Goal: Information Seeking & Learning: Learn about a topic

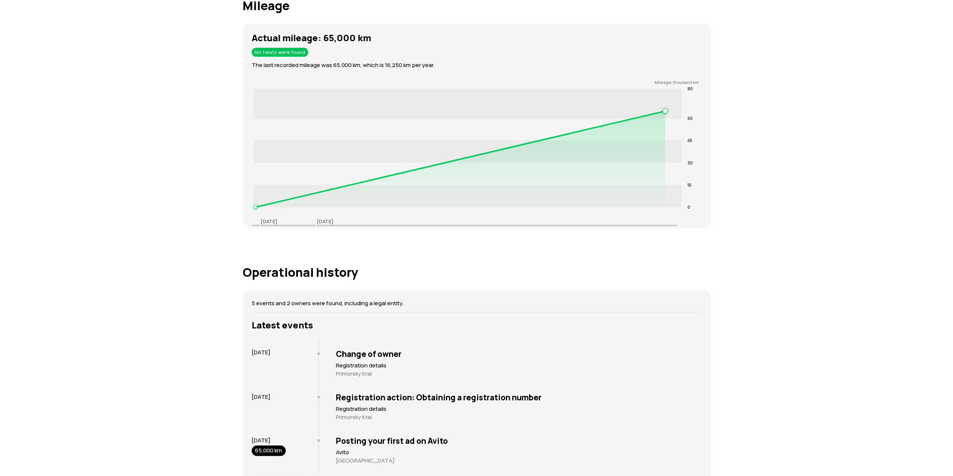
scroll to position [1161, 0]
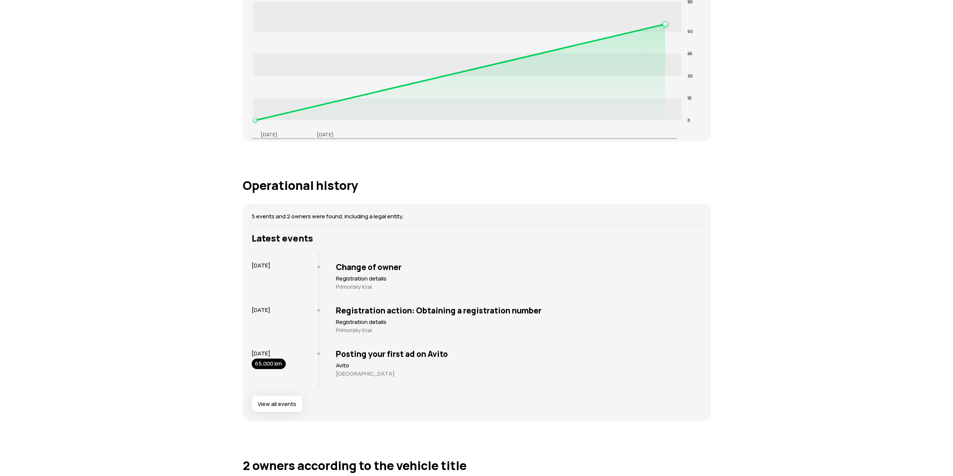
click at [276, 406] on font "View all events" at bounding box center [277, 404] width 39 height 8
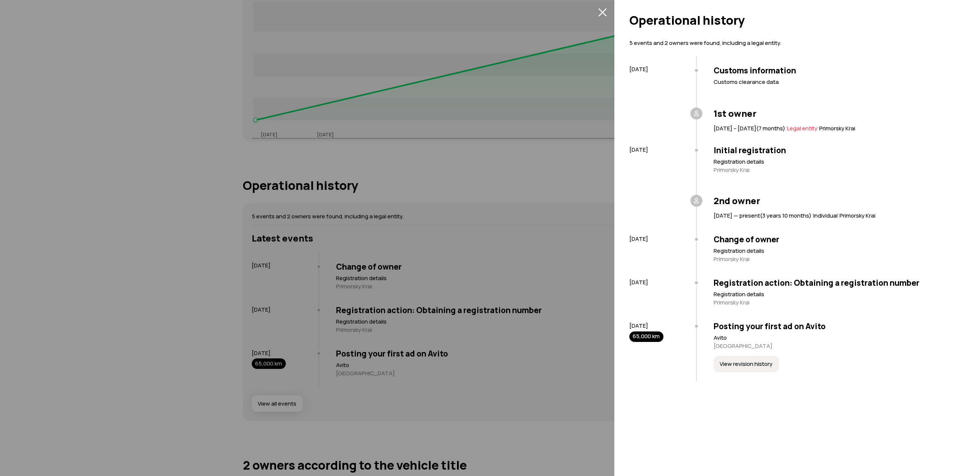
click at [529, 184] on div at bounding box center [479, 238] width 959 height 476
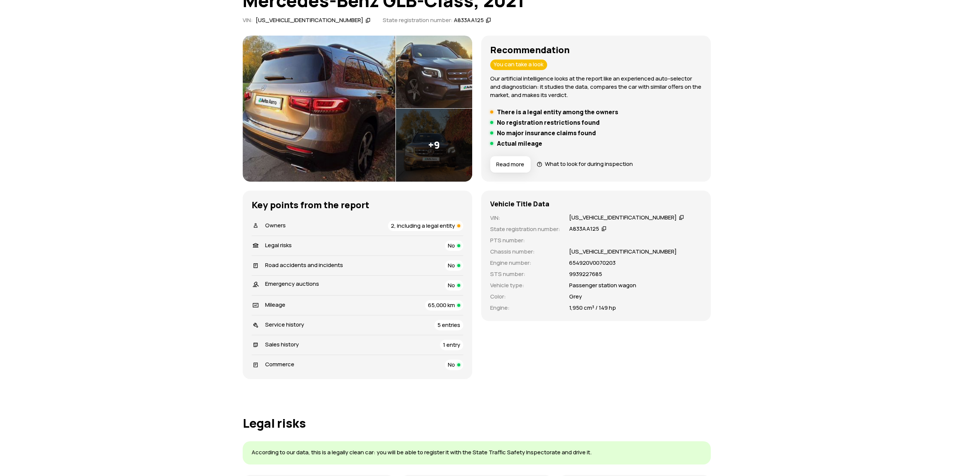
scroll to position [0, 0]
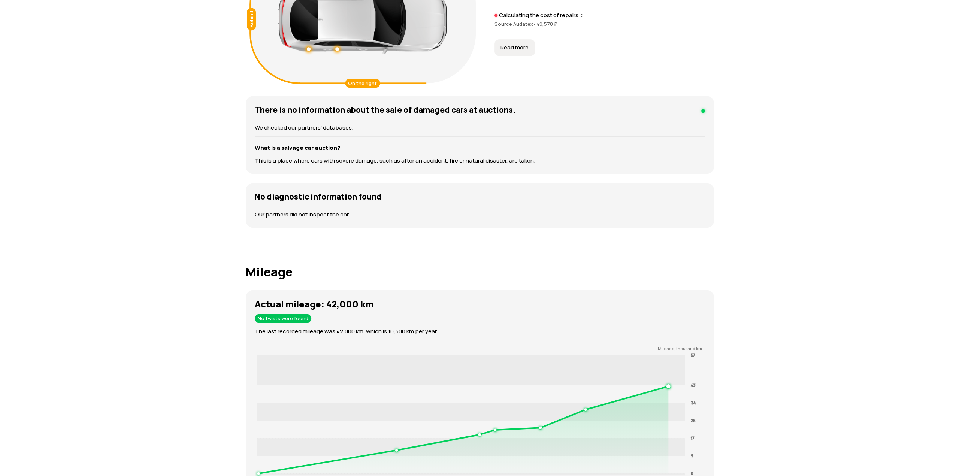
scroll to position [712, 0]
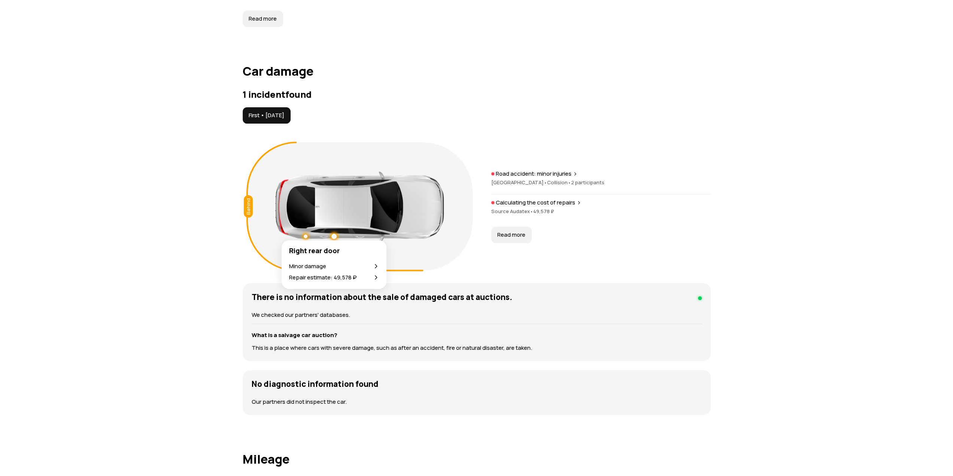
click at [337, 264] on div "Minor damage" at bounding box center [334, 266] width 90 height 8
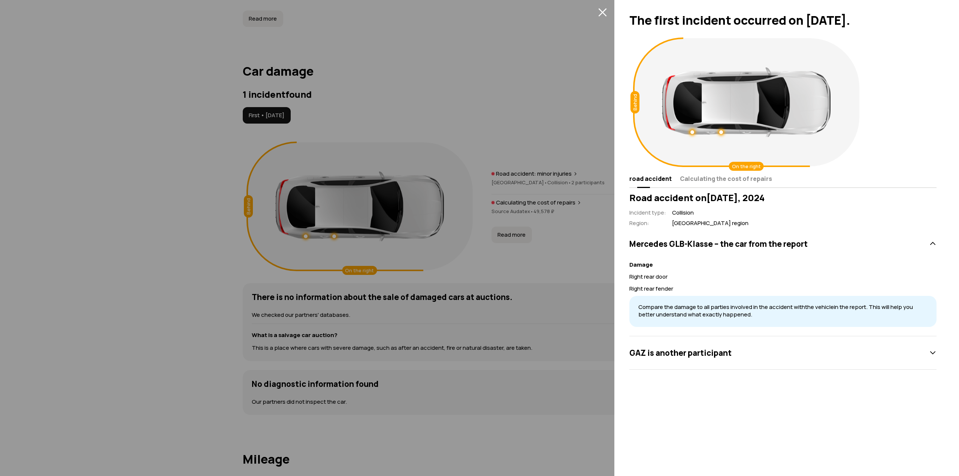
click at [719, 178] on font "Calculating the cost of repairs" at bounding box center [726, 179] width 92 height 8
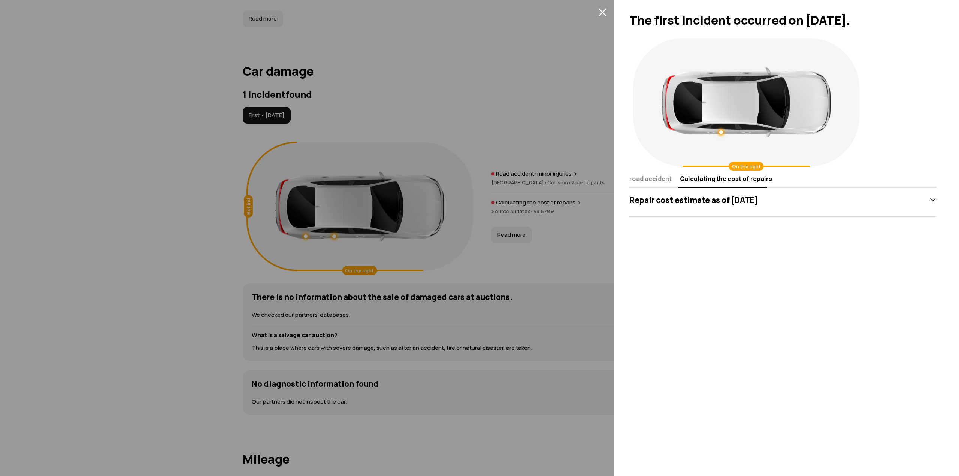
click at [677, 199] on font "Repair cost estimate as of [DATE]" at bounding box center [693, 200] width 129 height 10
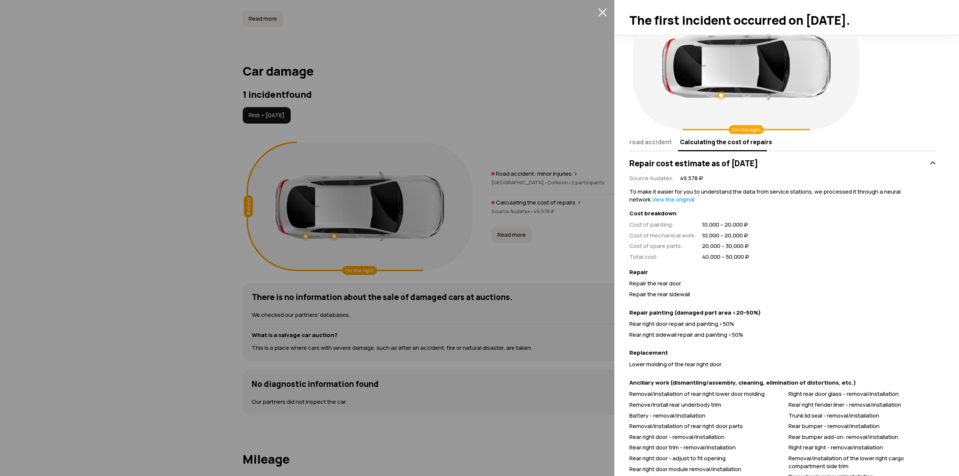
scroll to position [73, 0]
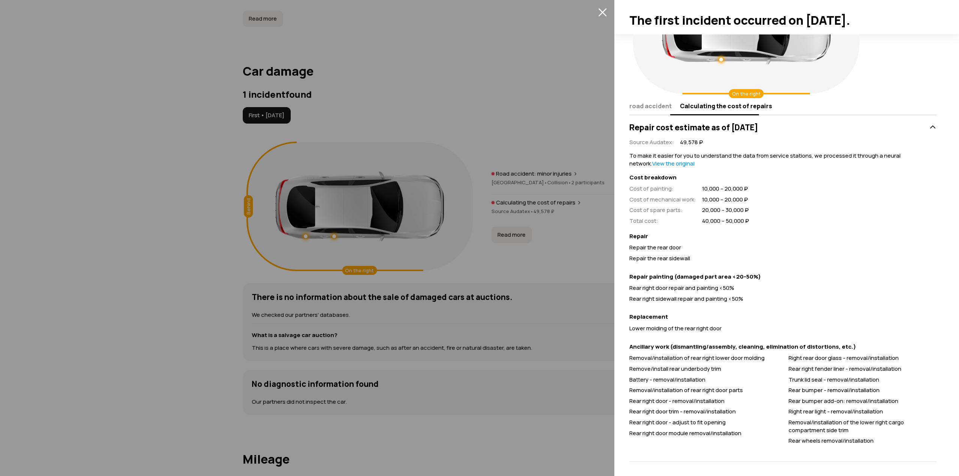
click at [653, 112] on button "road accident" at bounding box center [653, 106] width 48 height 15
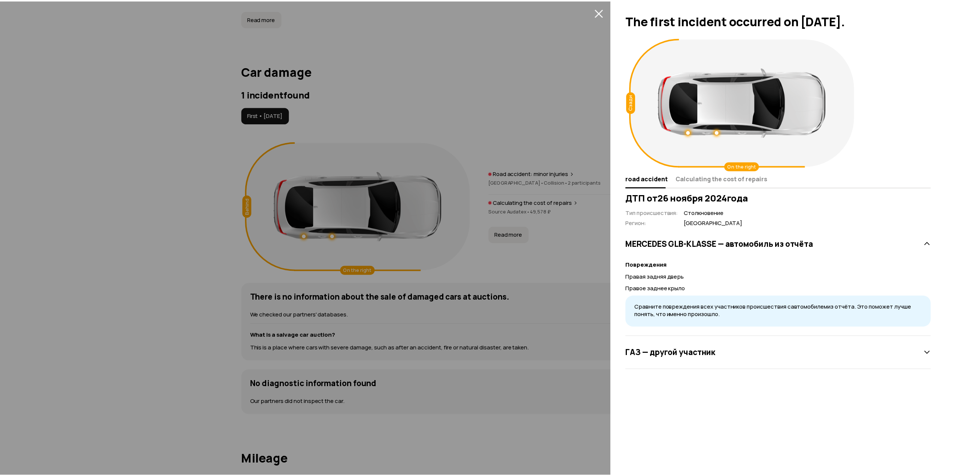
scroll to position [0, 0]
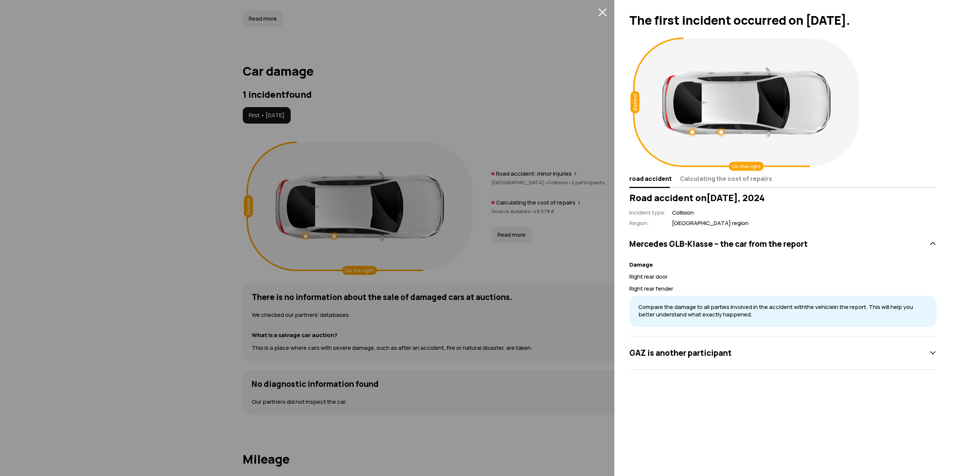
click at [600, 13] on icon "close" at bounding box center [602, 12] width 9 height 9
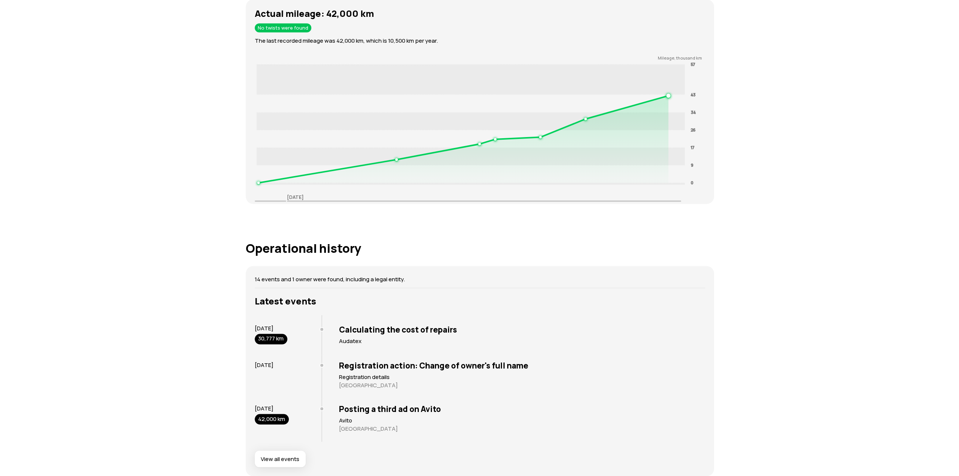
scroll to position [1274, 0]
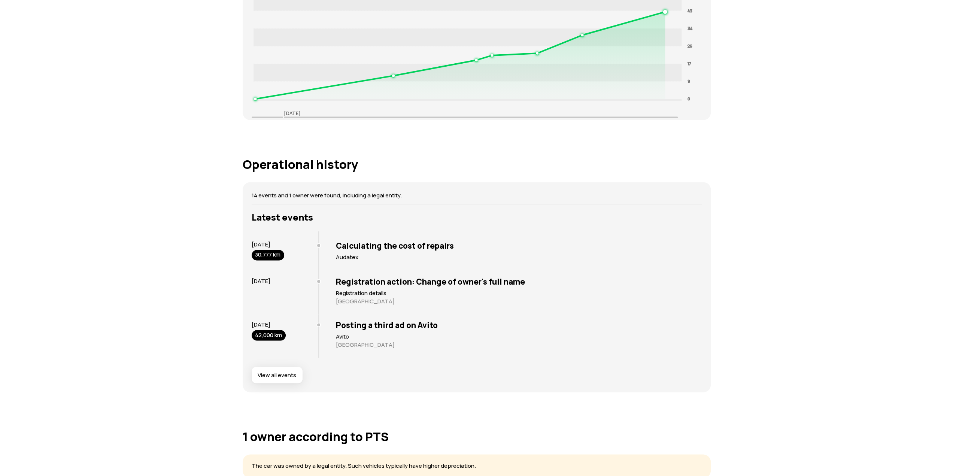
click at [278, 373] on font "View all events" at bounding box center [277, 375] width 39 height 8
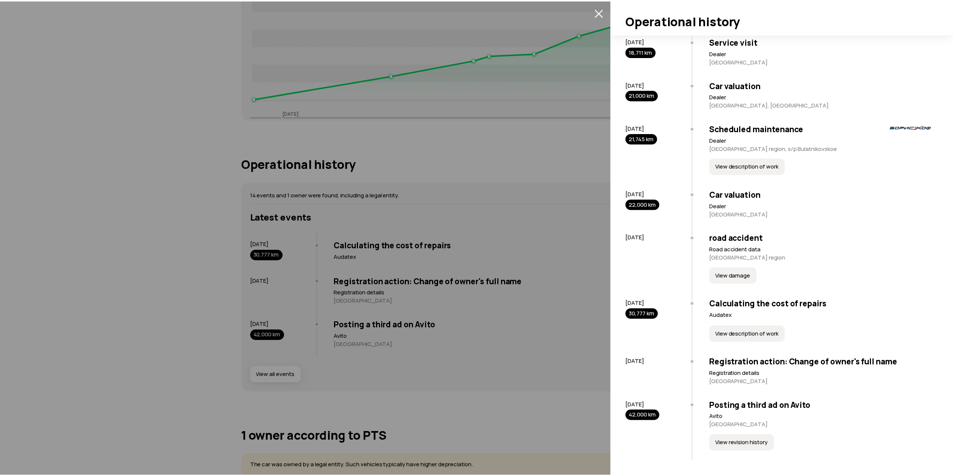
scroll to position [348, 0]
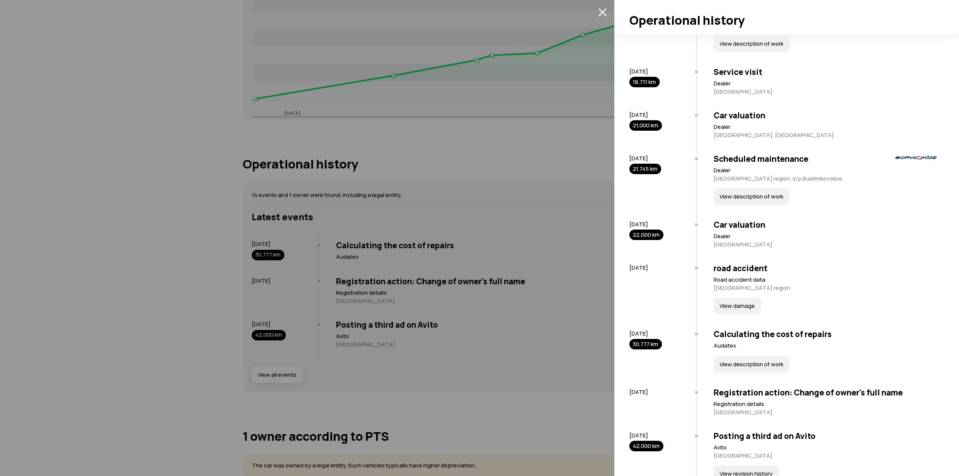
click at [726, 309] on font "View damage" at bounding box center [737, 306] width 35 height 8
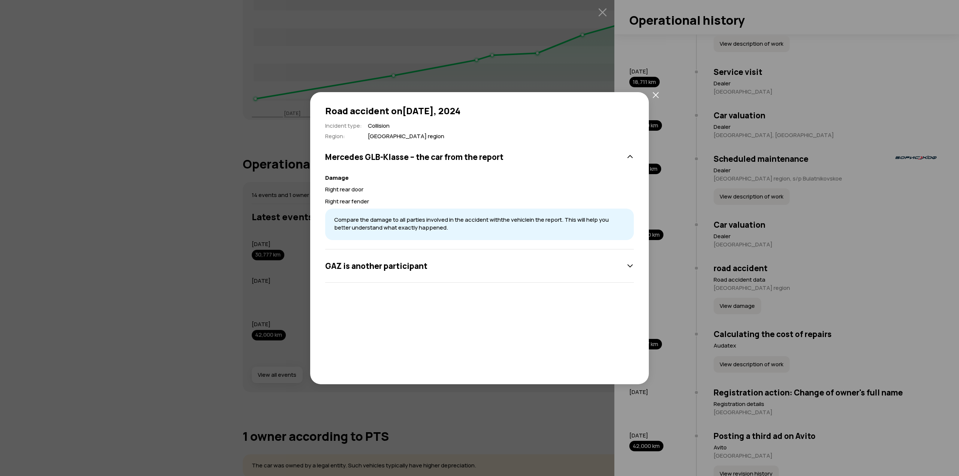
click at [143, 222] on div "Road accident on [DATE] Incident type : Collision Region : [GEOGRAPHIC_DATA] re…" at bounding box center [479, 238] width 959 height 476
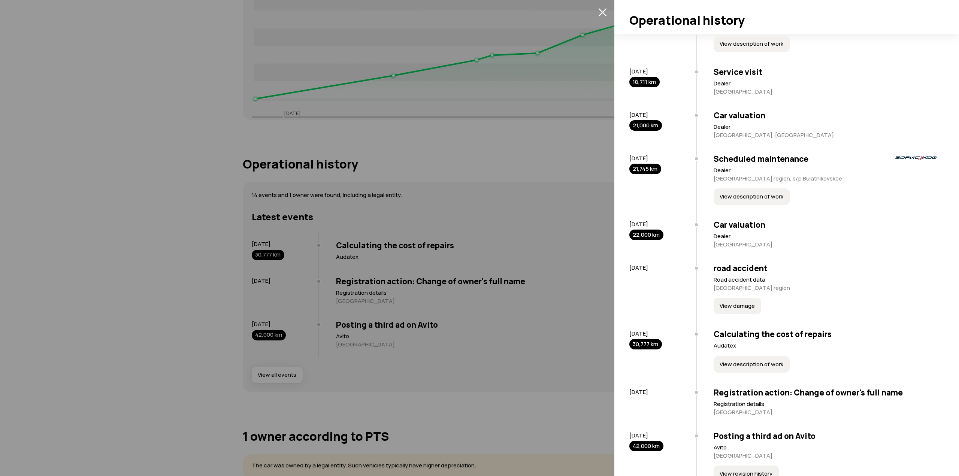
click at [232, 261] on div at bounding box center [479, 238] width 959 height 476
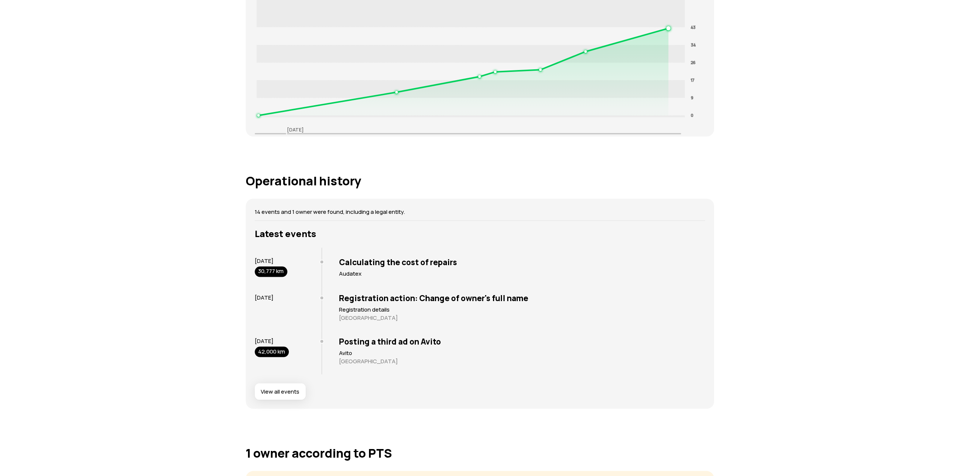
scroll to position [1349, 0]
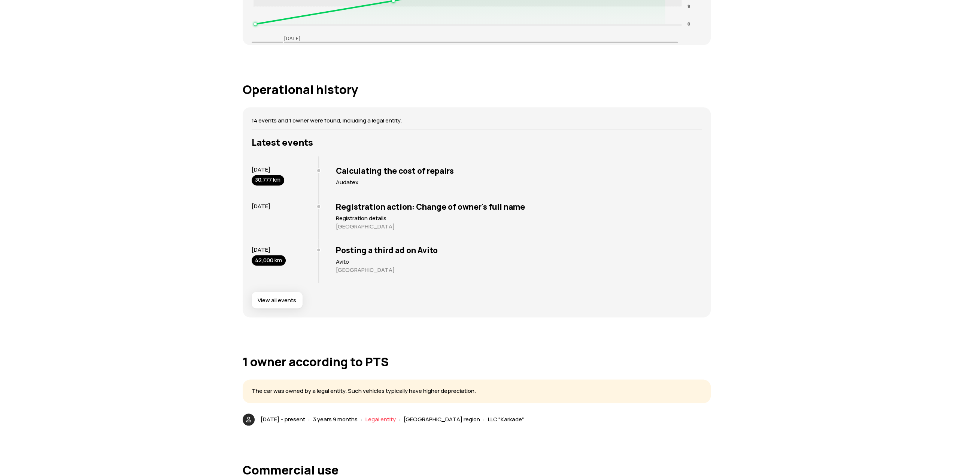
click at [272, 298] on font "View all events" at bounding box center [277, 300] width 39 height 8
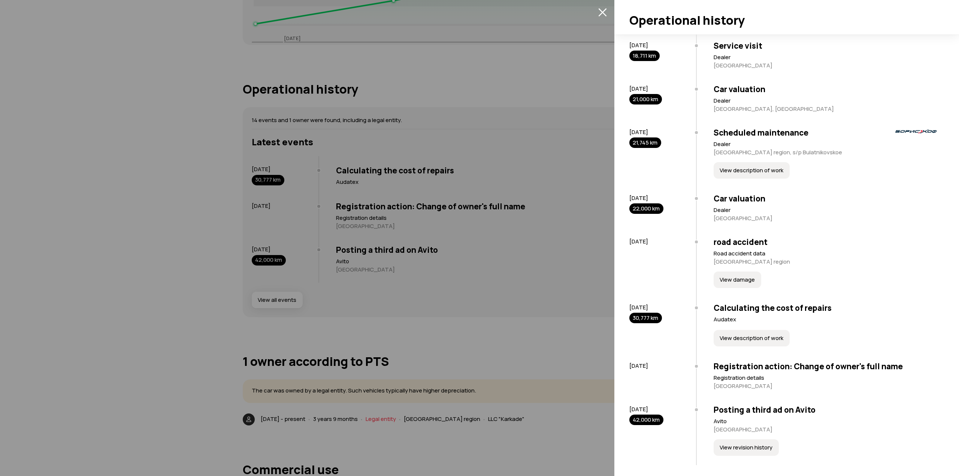
scroll to position [375, 0]
click at [733, 283] on font "View damage" at bounding box center [737, 279] width 35 height 8
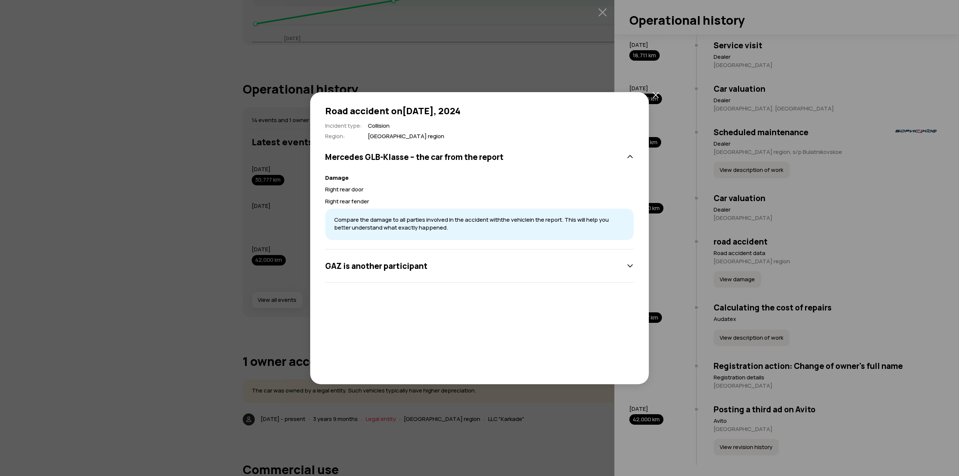
click at [370, 274] on div "GAZ is another participant" at bounding box center [479, 265] width 309 height 33
click at [382, 265] on font "another participant" at bounding box center [389, 266] width 76 height 10
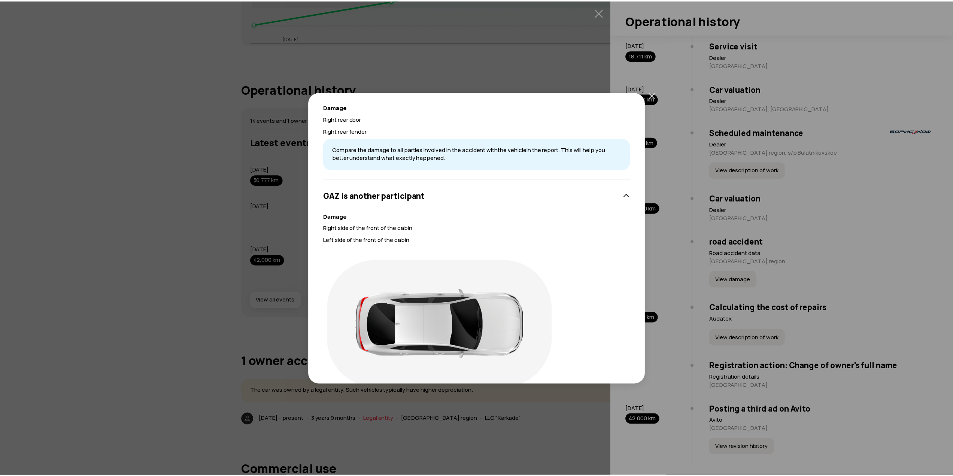
scroll to position [0, 0]
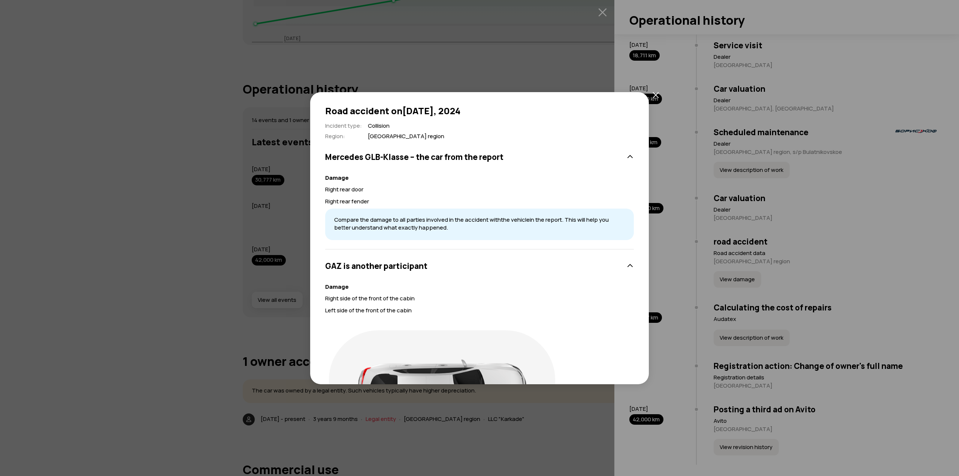
click at [480, 267] on div "GAZ is another participant" at bounding box center [479, 265] width 309 height 15
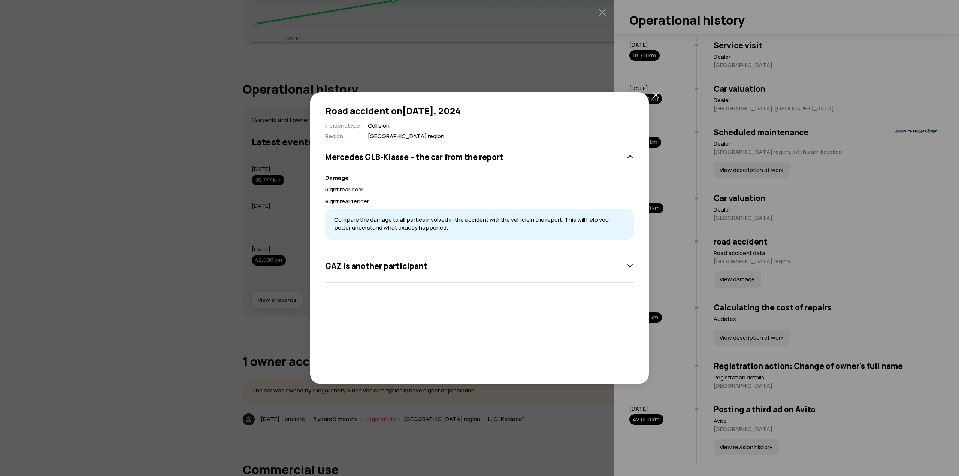
click at [200, 128] on div "Road accident on [DATE] Incident type : Collision Region : [GEOGRAPHIC_DATA] re…" at bounding box center [479, 238] width 959 height 476
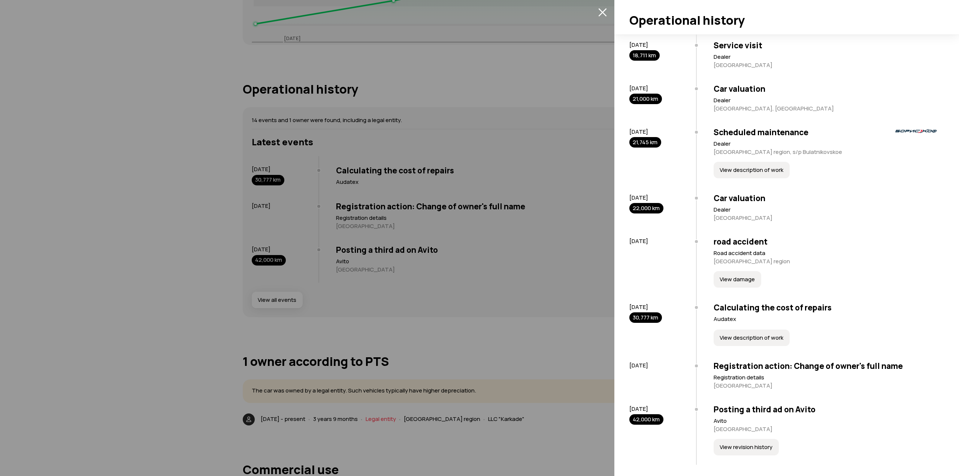
click at [215, 206] on div at bounding box center [479, 238] width 959 height 476
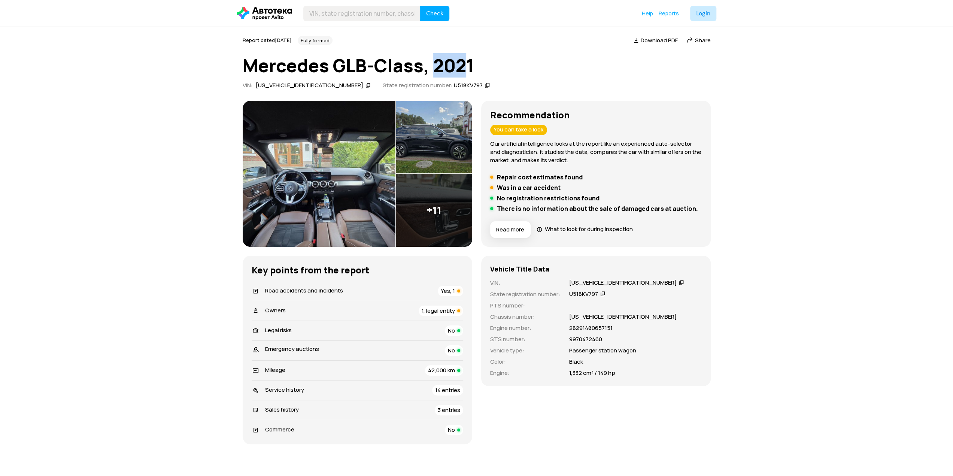
drag, startPoint x: 434, startPoint y: 64, endPoint x: 469, endPoint y: 66, distance: 35.6
click at [469, 66] on font "Mercedes GLB-Class, 2021" at bounding box center [359, 65] width 232 height 24
click at [347, 177] on img at bounding box center [319, 174] width 153 height 146
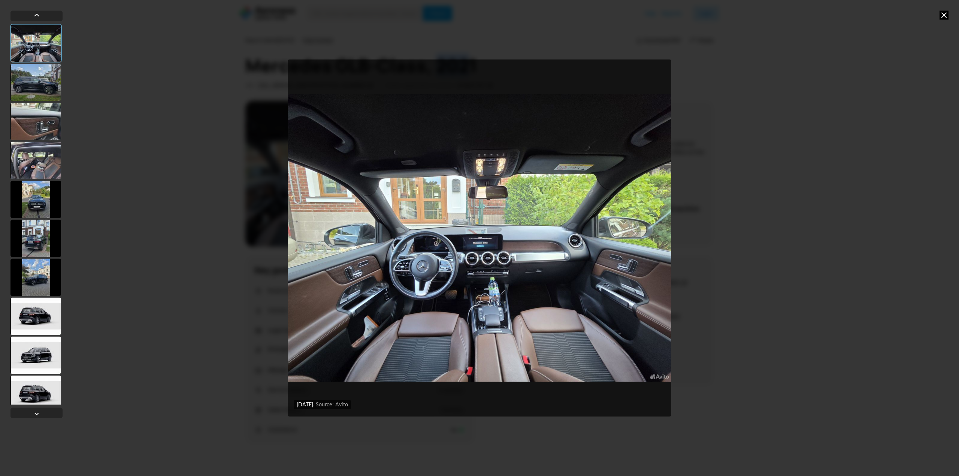
click at [728, 258] on div "[DATE] Source: Avito [DATE] Source: Avito" at bounding box center [479, 238] width 959 height 476
click at [224, 211] on div "[DATE] Source: Avito [DATE] Source: Avito" at bounding box center [479, 238] width 959 height 476
click at [42, 75] on div at bounding box center [35, 82] width 51 height 37
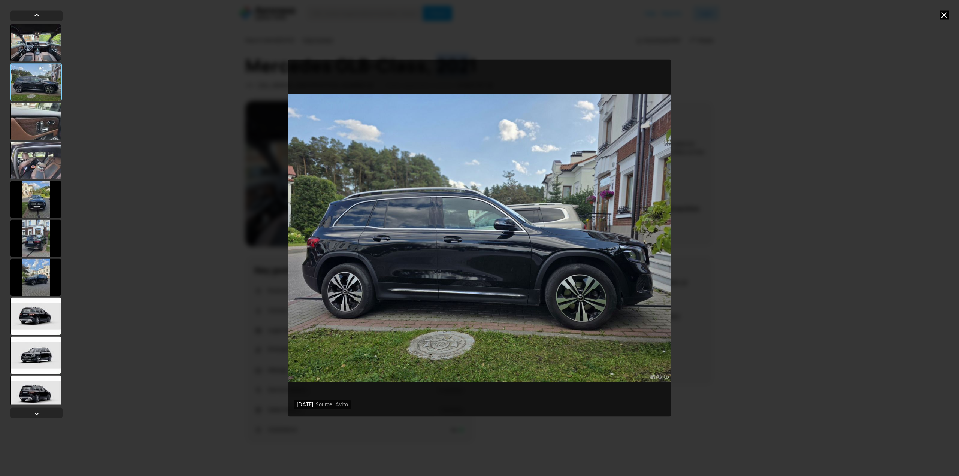
click at [943, 16] on icon at bounding box center [944, 14] width 9 height 9
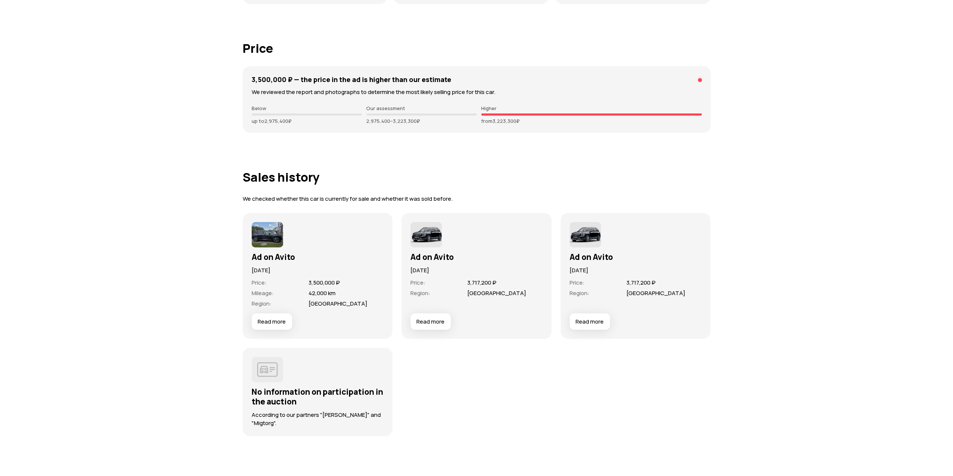
scroll to position [1910, 0]
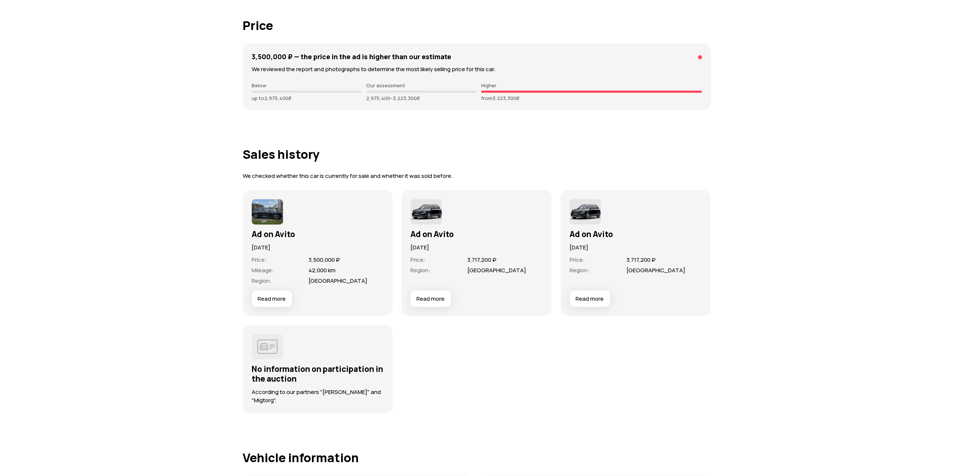
click at [263, 298] on font "Read more" at bounding box center [272, 299] width 28 height 8
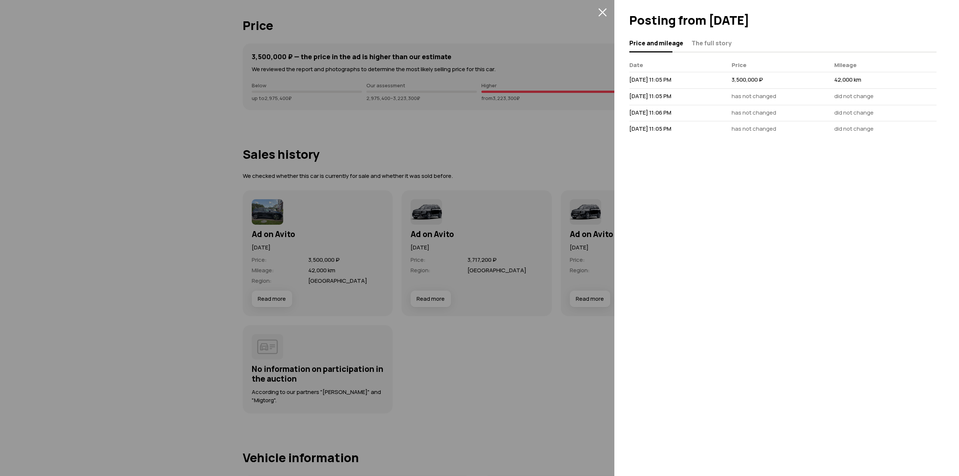
click at [517, 150] on div at bounding box center [479, 238] width 959 height 476
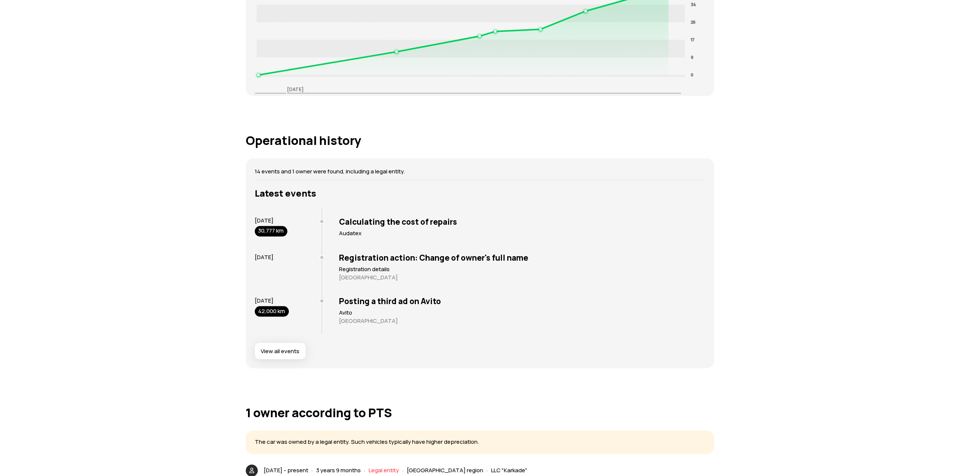
scroll to position [1386, 0]
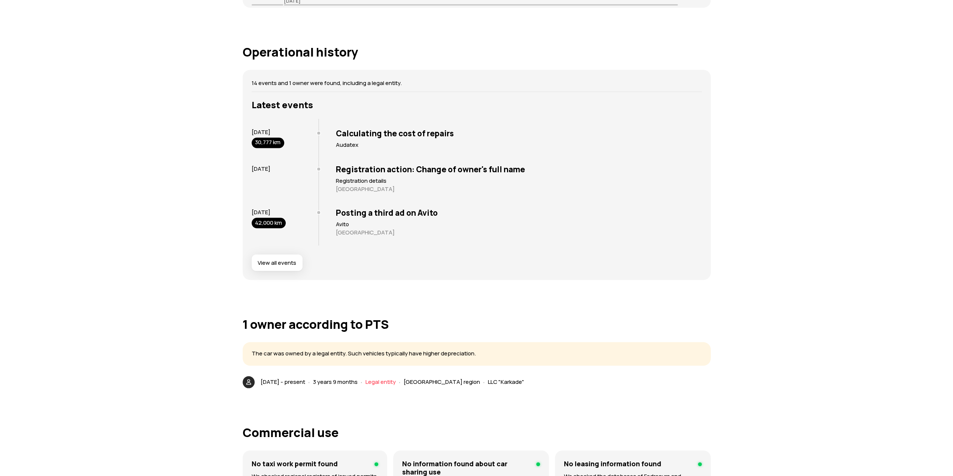
click at [282, 253] on div "Latest events [DATE] 30,777 km Calculating the cost of repairs Audatex [DATE] R…" at bounding box center [477, 185] width 450 height 172
click at [288, 261] on font "View all events" at bounding box center [277, 262] width 39 height 8
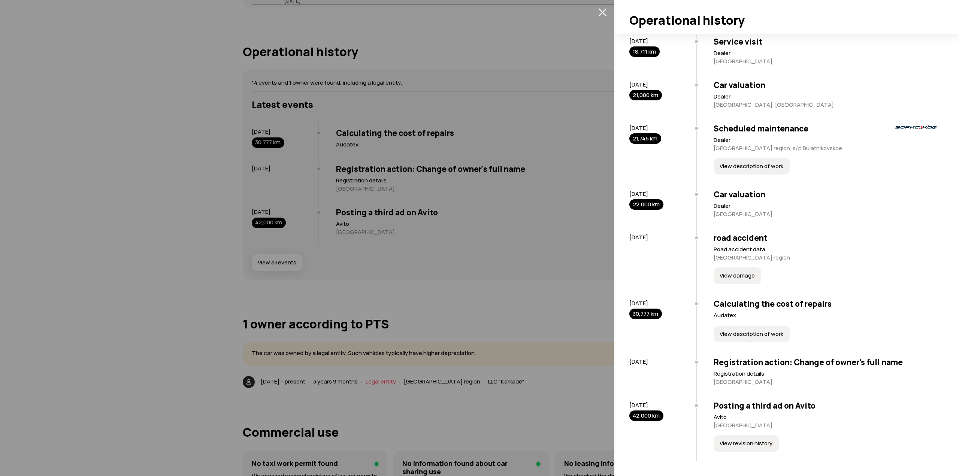
scroll to position [385, 0]
click at [733, 277] on font "View damage" at bounding box center [737, 276] width 35 height 8
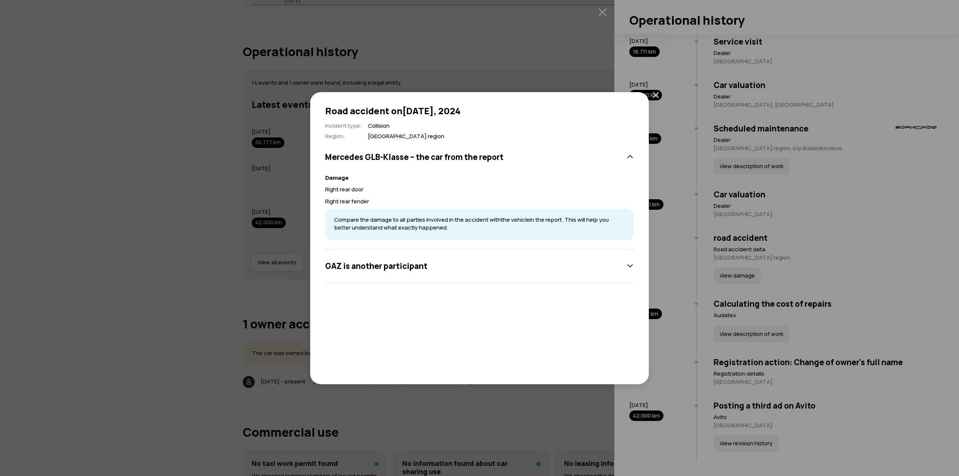
click at [392, 218] on font "Compare the damage to all parties involved in the accident with" at bounding box center [417, 220] width 167 height 8
click at [456, 221] on font "Compare the damage to all parties involved in the accident with" at bounding box center [417, 220] width 167 height 8
click at [656, 92] on icon "close" at bounding box center [656, 95] width 6 height 6
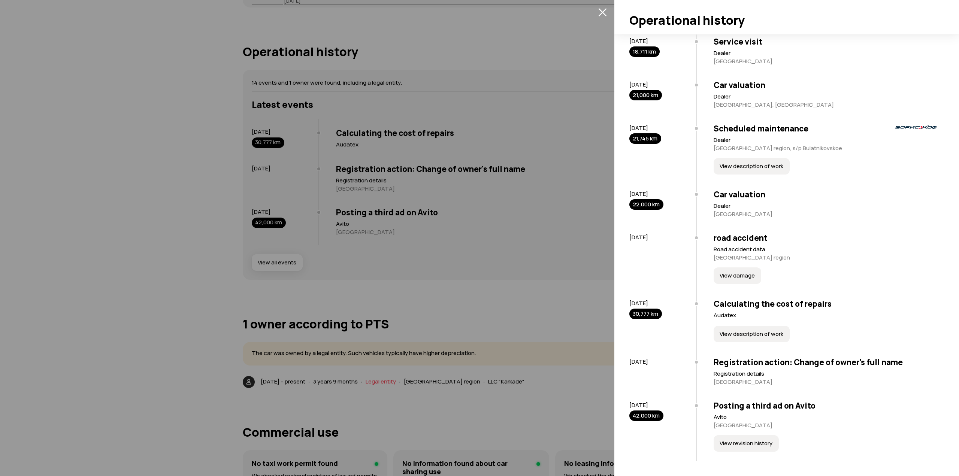
click at [524, 262] on div at bounding box center [479, 238] width 959 height 476
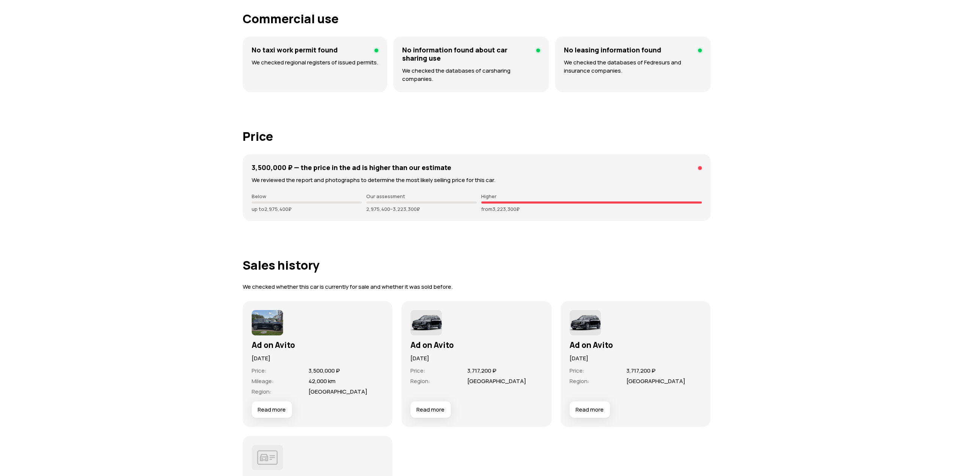
scroll to position [1873, 0]
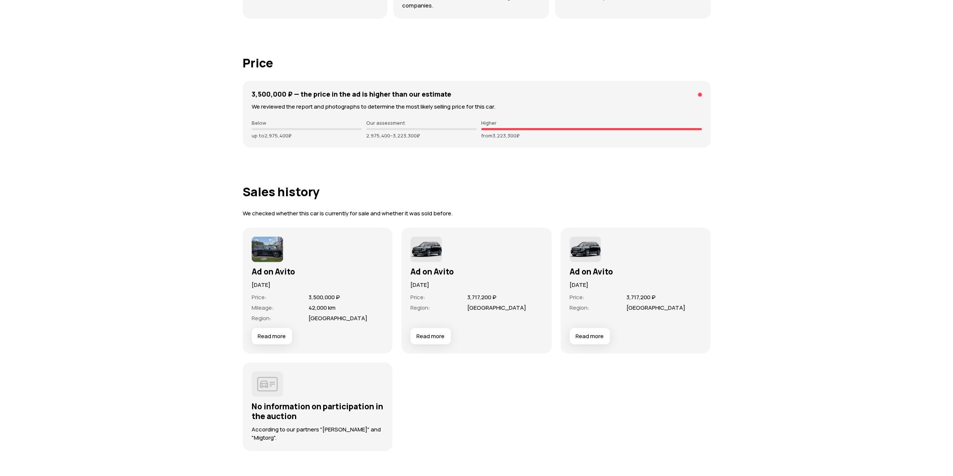
click at [267, 336] on font "Read more" at bounding box center [272, 336] width 28 height 8
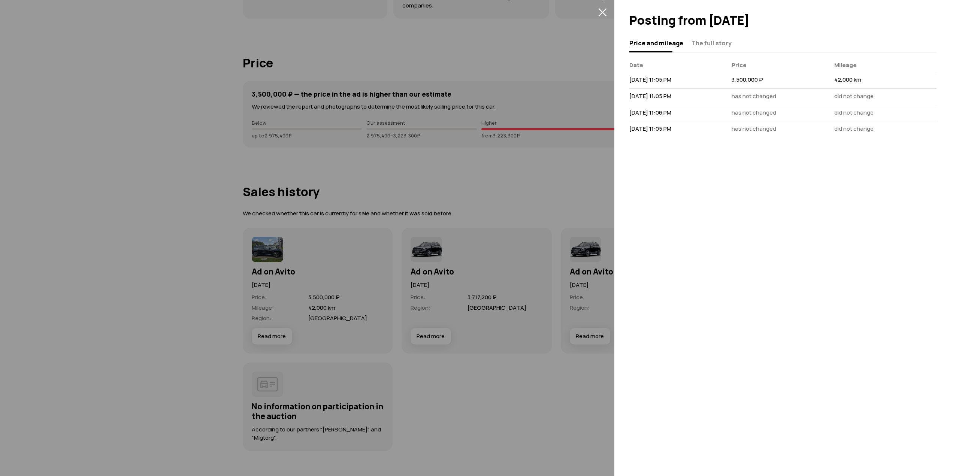
click at [406, 238] on div at bounding box center [479, 238] width 959 height 476
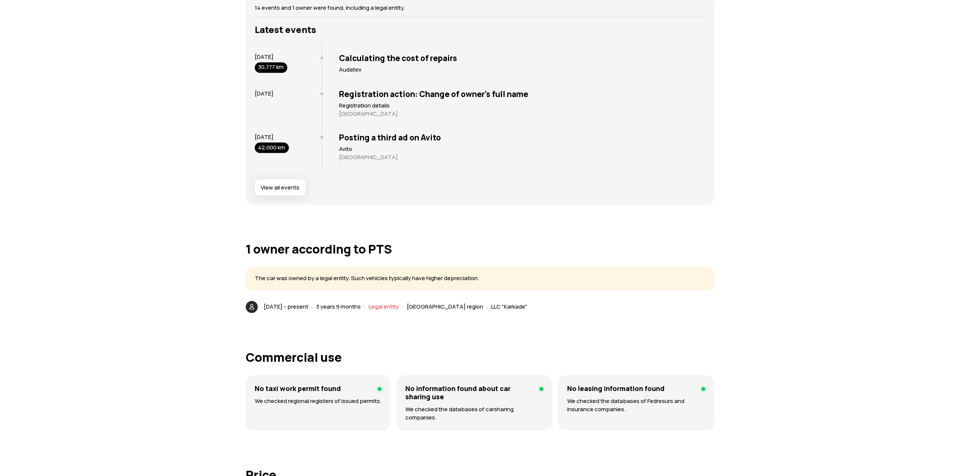
scroll to position [1386, 0]
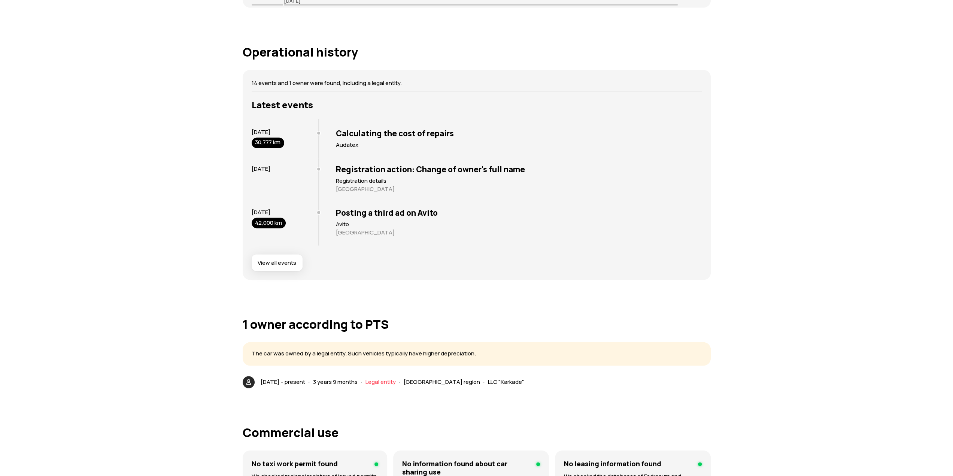
click at [281, 263] on font "View all events" at bounding box center [277, 262] width 39 height 8
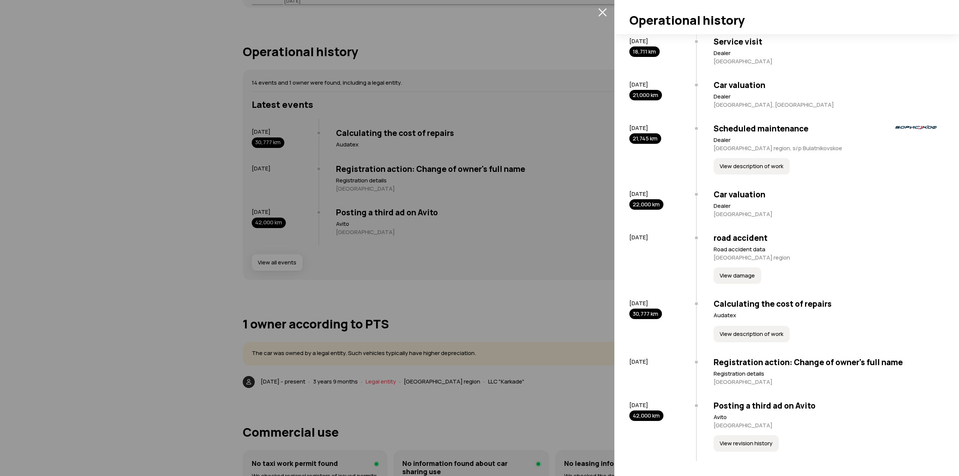
scroll to position [385, 0]
drag, startPoint x: 736, startPoint y: 305, endPoint x: 791, endPoint y: 305, distance: 55.1
click at [790, 305] on font "Calculating the cost of repairs" at bounding box center [773, 304] width 118 height 10
click at [791, 305] on font "Calculating the cost of repairs" at bounding box center [773, 304] width 118 height 10
click at [763, 330] on font "View description of work" at bounding box center [752, 334] width 64 height 8
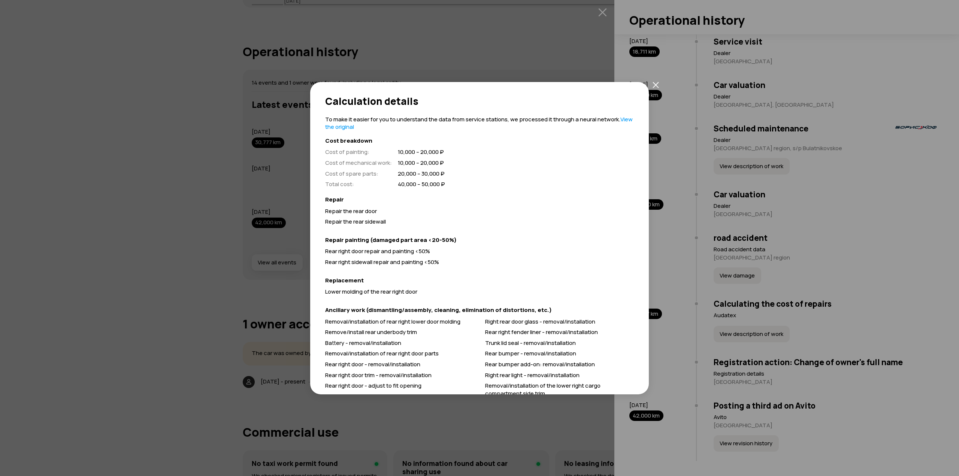
scroll to position [14, 0]
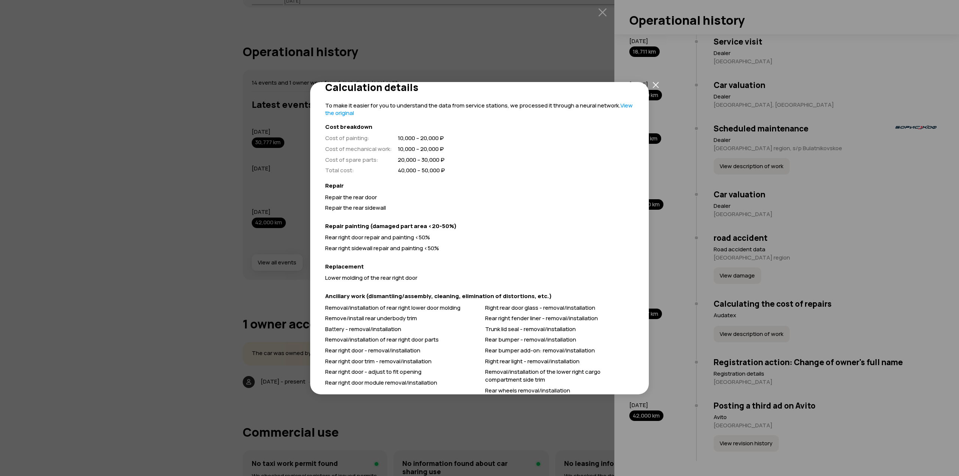
click at [734, 329] on div "Calculation details To make it easier for you to understand the data from servi…" at bounding box center [479, 238] width 959 height 476
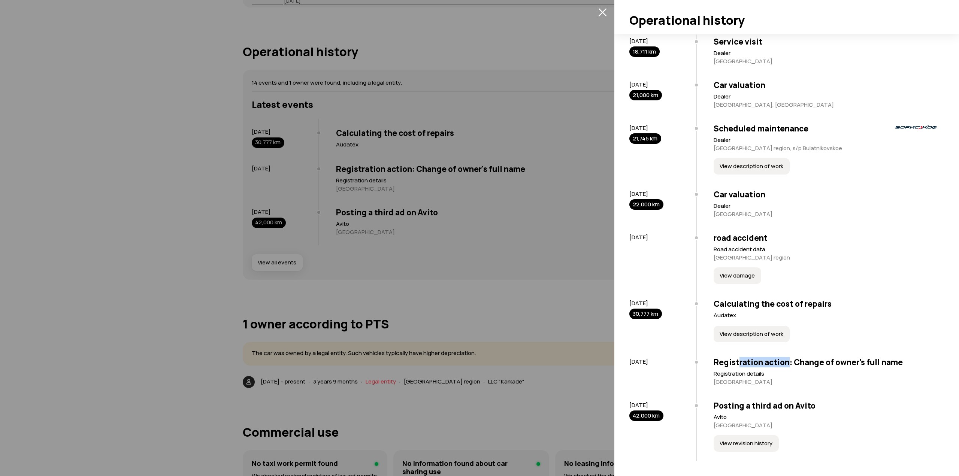
drag, startPoint x: 739, startPoint y: 364, endPoint x: 794, endPoint y: 364, distance: 55.4
click at [793, 364] on font "Registration action: Change of owner's full name" at bounding box center [808, 362] width 189 height 10
click at [794, 364] on font "Registration action: Change of owner's full name" at bounding box center [808, 362] width 189 height 10
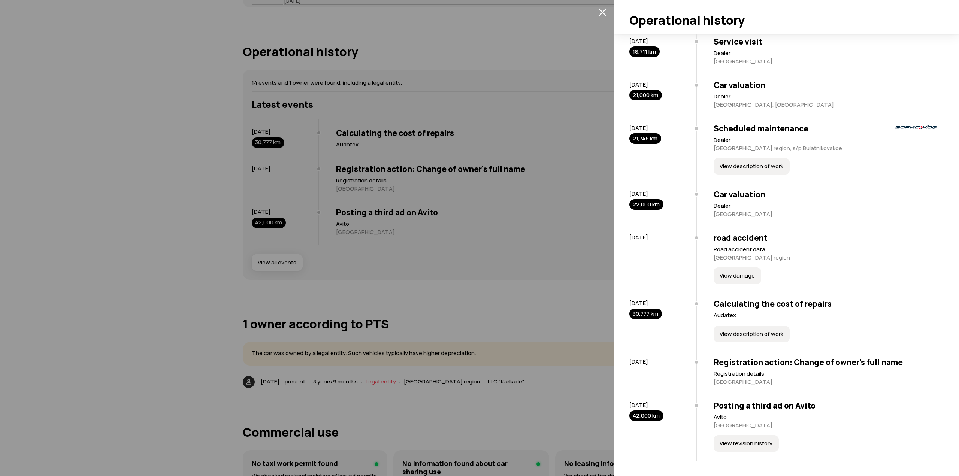
click at [694, 361] on div "[DATE]" at bounding box center [662, 362] width 67 height 8
click at [729, 364] on font "Registration action: Change of owner's full name" at bounding box center [808, 362] width 189 height 10
click at [788, 364] on font "Registration action: Change of owner's full name" at bounding box center [808, 362] width 189 height 10
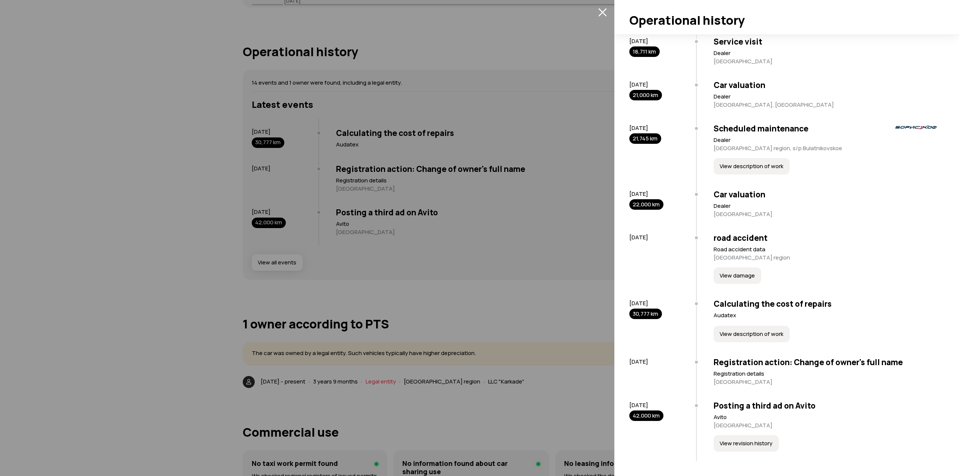
click at [426, 280] on div at bounding box center [479, 238] width 959 height 476
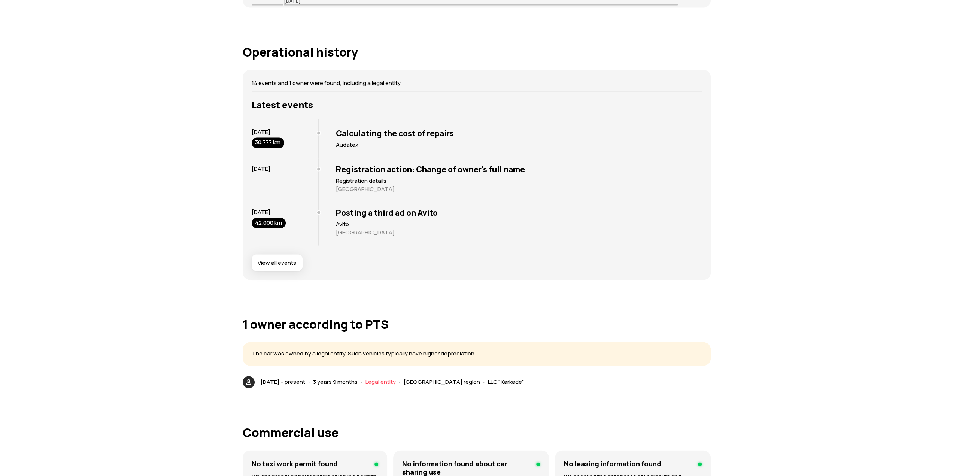
click at [285, 262] on font "View all events" at bounding box center [277, 262] width 39 height 8
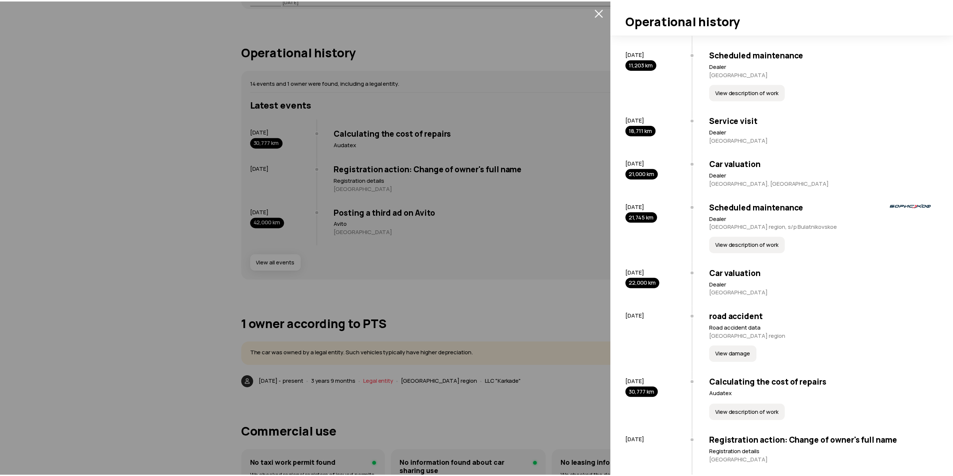
scroll to position [385, 0]
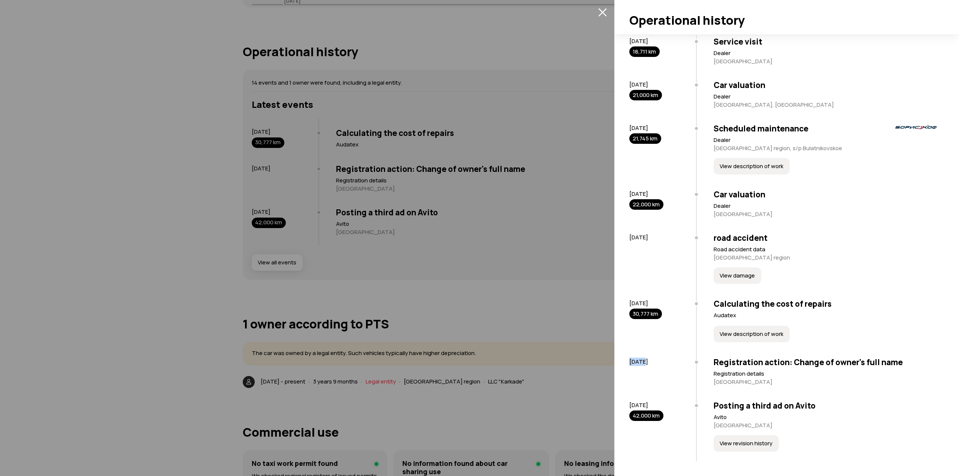
drag, startPoint x: 629, startPoint y: 362, endPoint x: 647, endPoint y: 363, distance: 18.7
click at [647, 363] on div "[DATE] Posting your first ad on Avito Avito Moscow View revision history [DATE]…" at bounding box center [783, 69] width 310 height 783
drag, startPoint x: 656, startPoint y: 362, endPoint x: 666, endPoint y: 362, distance: 9.4
click at [648, 362] on font "[DATE]" at bounding box center [638, 362] width 19 height 8
drag, startPoint x: 715, startPoint y: 361, endPoint x: 765, endPoint y: 362, distance: 49.8
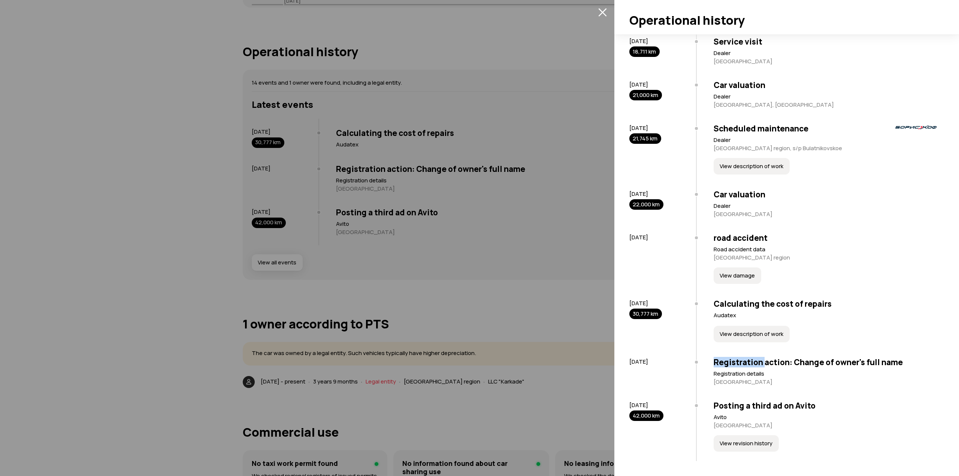
click at [765, 362] on font "Registration action: Change of owner's full name" at bounding box center [808, 362] width 189 height 10
drag, startPoint x: 828, startPoint y: 363, endPoint x: 870, endPoint y: 365, distance: 42.4
click at [870, 365] on font "Registration action: Change of owner's full name" at bounding box center [808, 362] width 189 height 10
click at [877, 365] on font "Registration action: Change of owner's full name" at bounding box center [808, 362] width 189 height 10
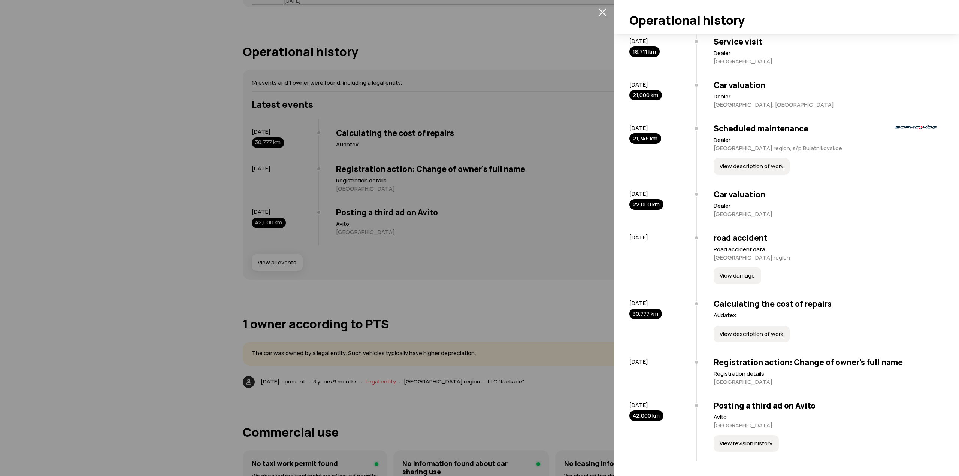
click at [545, 204] on div at bounding box center [479, 238] width 959 height 476
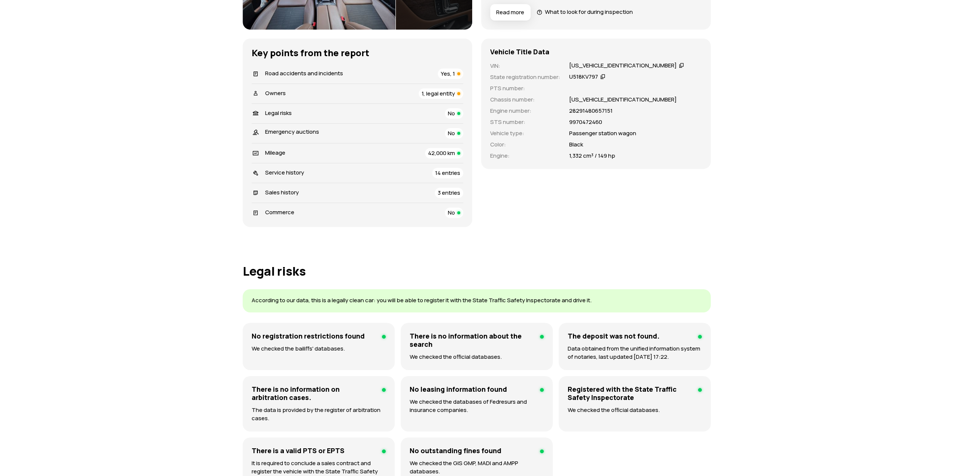
scroll to position [0, 0]
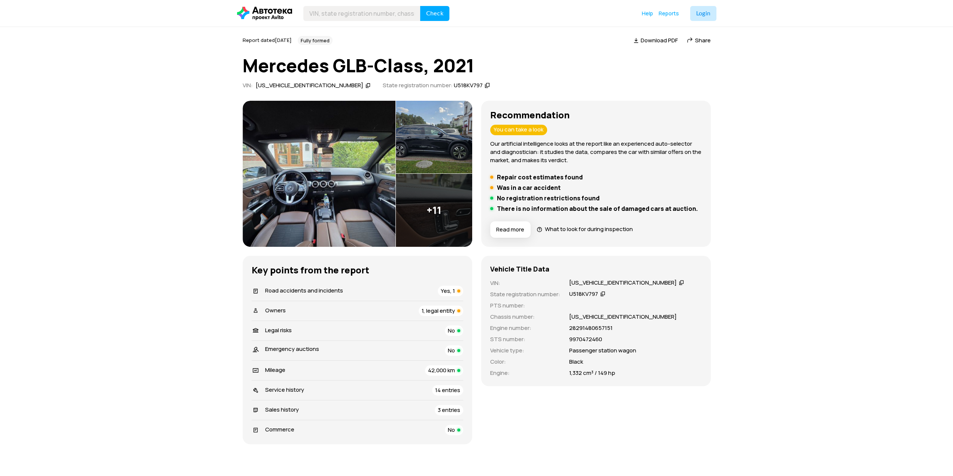
drag, startPoint x: 775, startPoint y: 163, endPoint x: 744, endPoint y: 143, distance: 37.2
click at [513, 225] on button "Read more" at bounding box center [510, 229] width 40 height 16
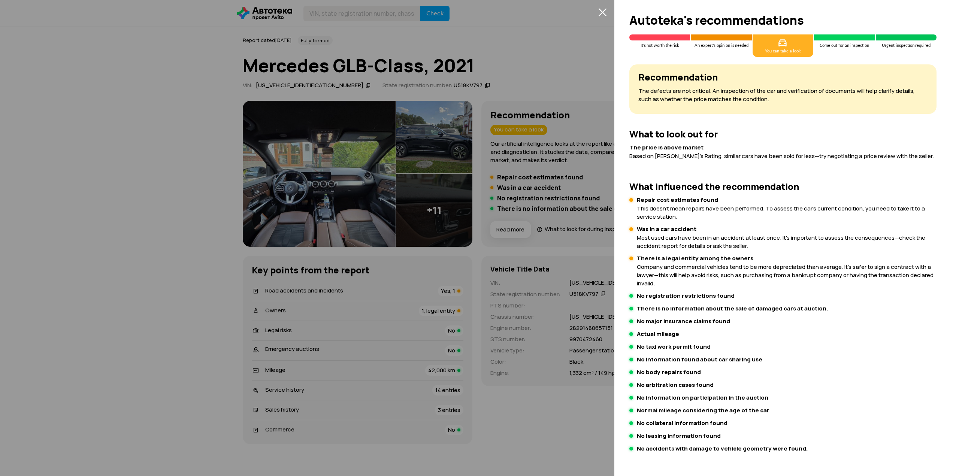
click at [567, 325] on div at bounding box center [479, 238] width 959 height 476
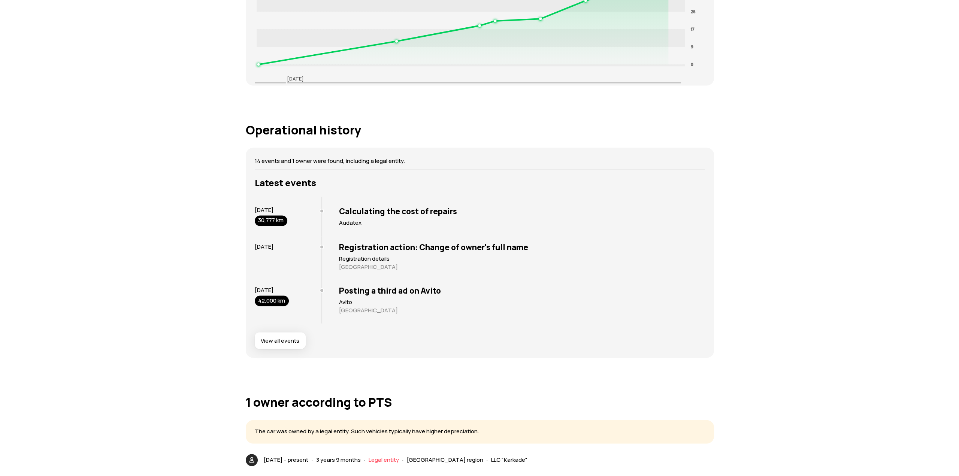
scroll to position [1386, 0]
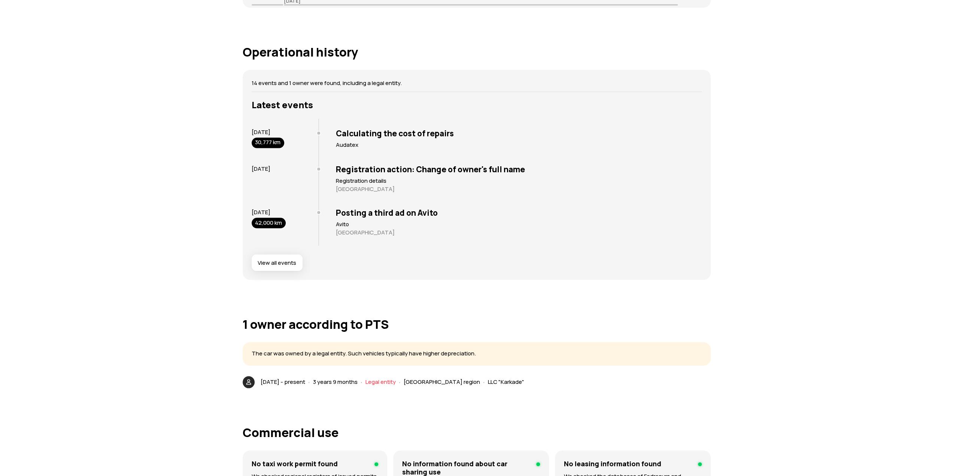
click at [292, 264] on font "View all events" at bounding box center [277, 262] width 39 height 8
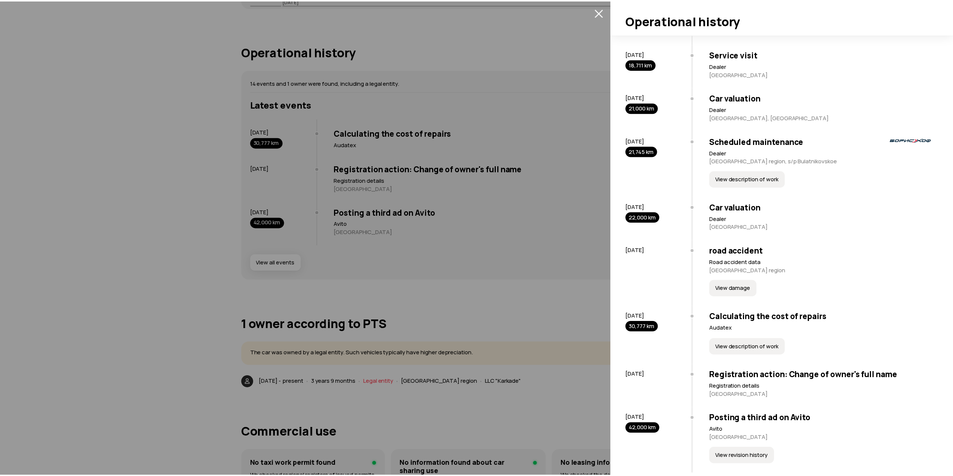
scroll to position [385, 0]
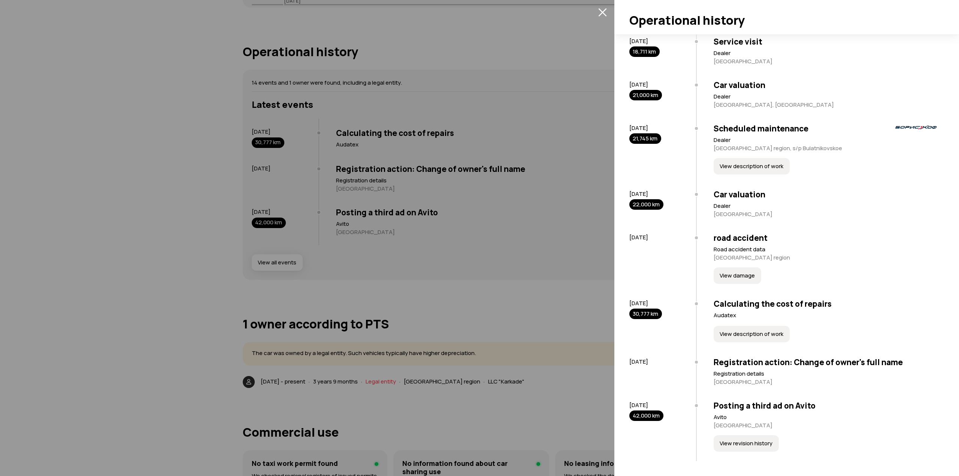
click at [348, 332] on div at bounding box center [479, 238] width 959 height 476
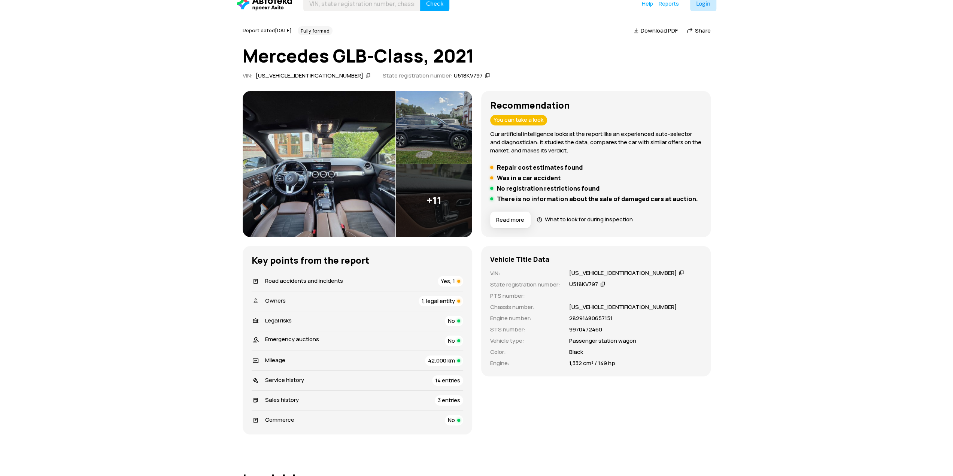
scroll to position [0, 0]
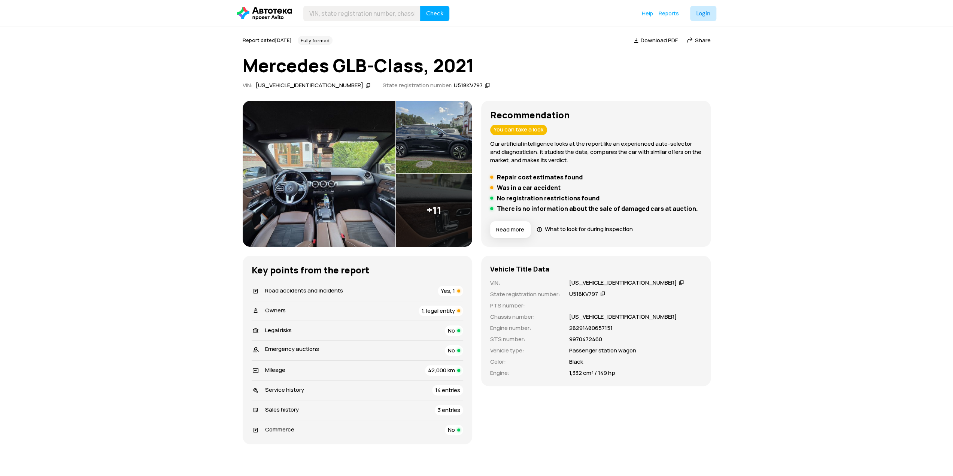
click at [303, 197] on img at bounding box center [319, 174] width 153 height 146
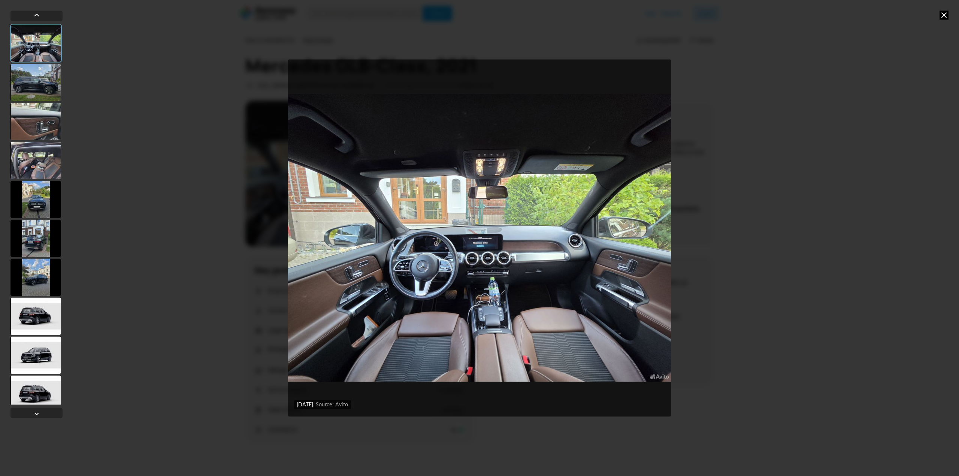
click at [34, 81] on div at bounding box center [35, 82] width 51 height 37
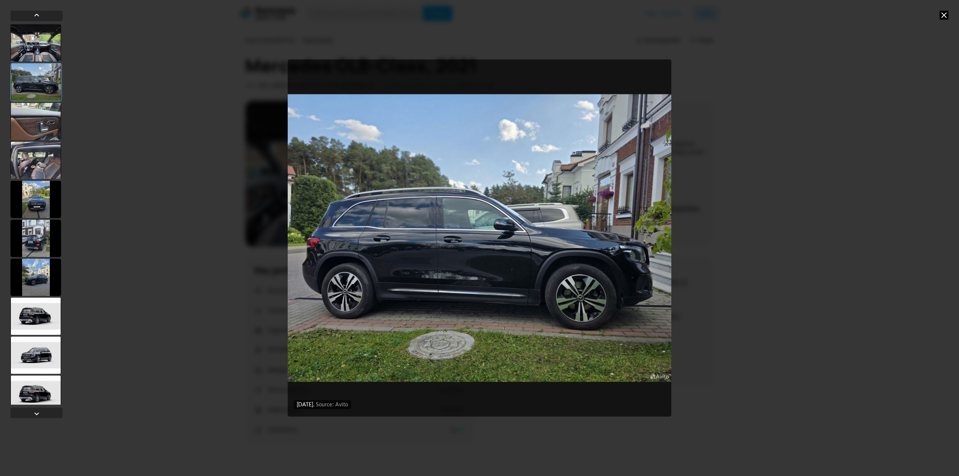
click at [33, 109] on div at bounding box center [35, 121] width 51 height 37
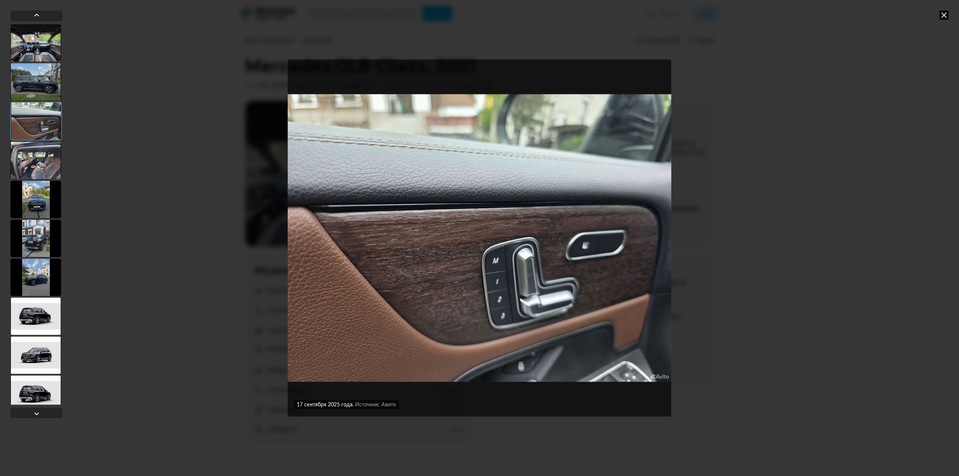
click at [37, 154] on div at bounding box center [35, 160] width 51 height 37
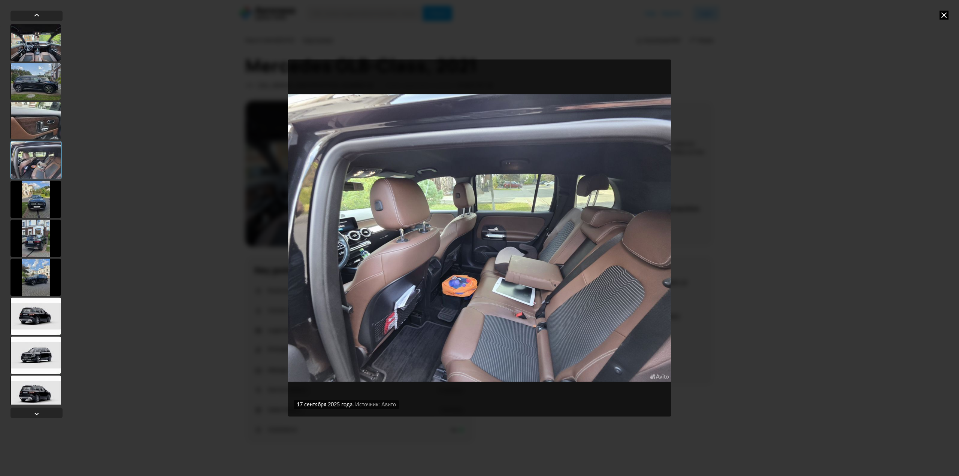
click at [43, 203] on div at bounding box center [35, 199] width 51 height 37
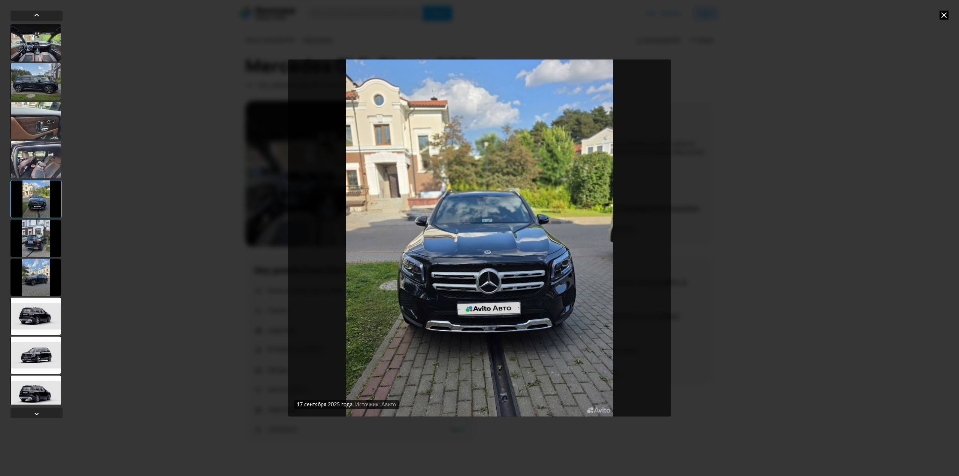
click at [41, 234] on div at bounding box center [35, 238] width 51 height 37
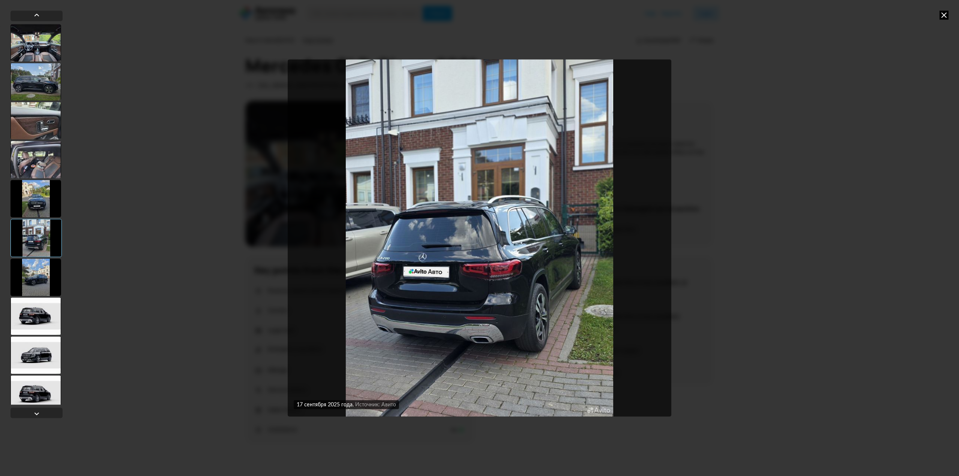
click at [43, 275] on div at bounding box center [35, 276] width 51 height 37
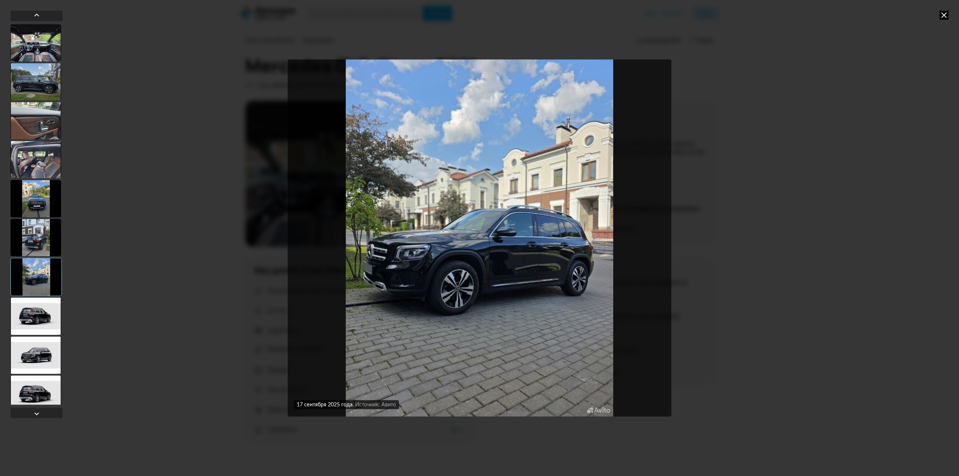
click at [32, 312] on div at bounding box center [35, 315] width 51 height 37
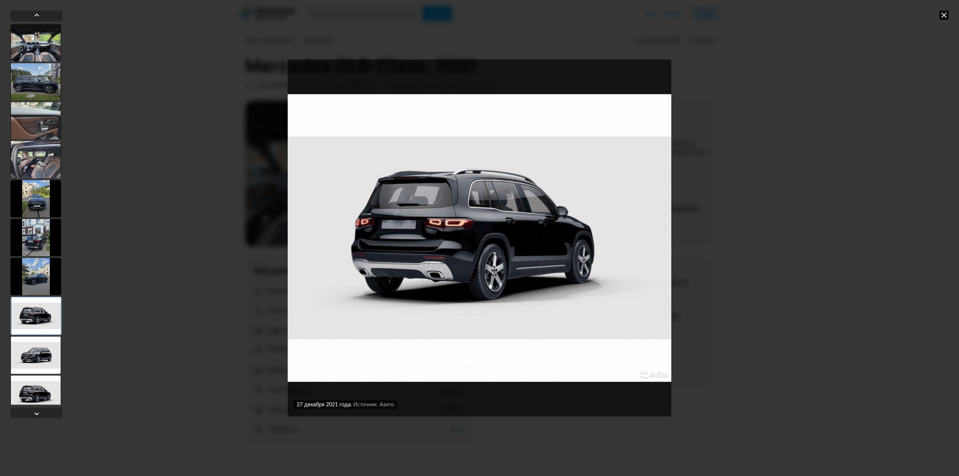
click at [36, 355] on div at bounding box center [35, 354] width 51 height 37
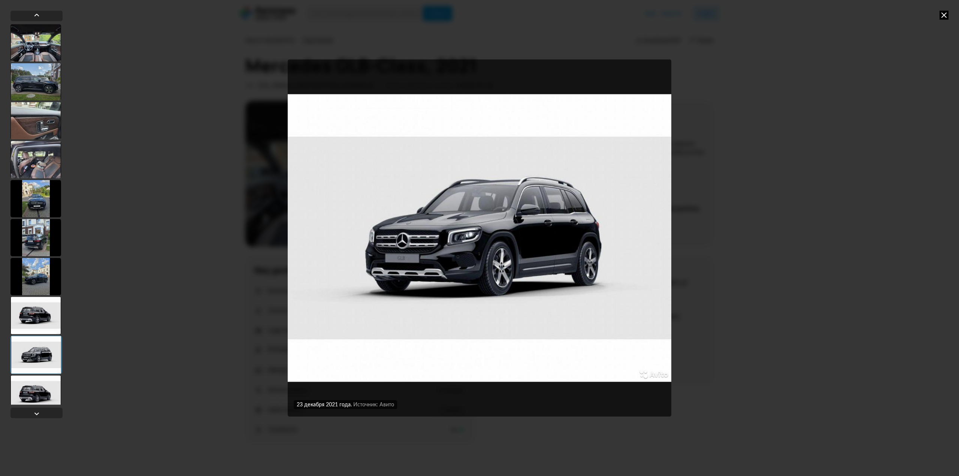
click at [43, 393] on div at bounding box center [35, 393] width 51 height 37
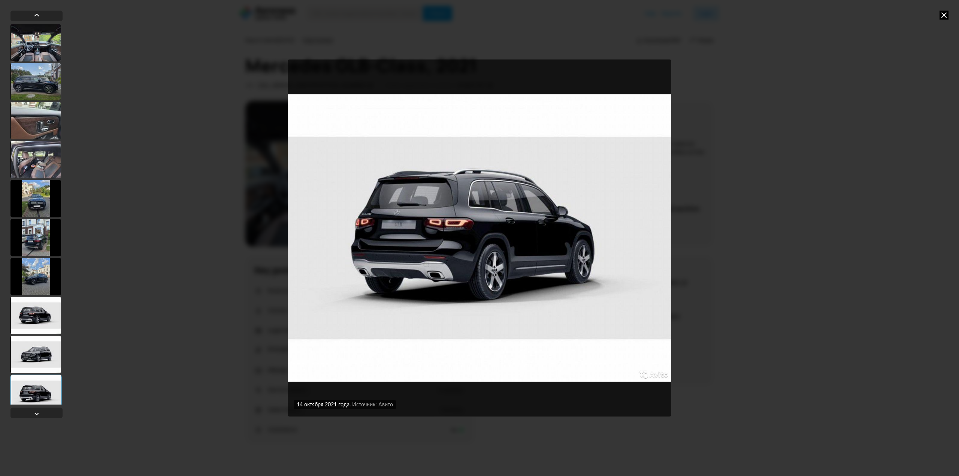
click at [45, 356] on div at bounding box center [35, 354] width 51 height 37
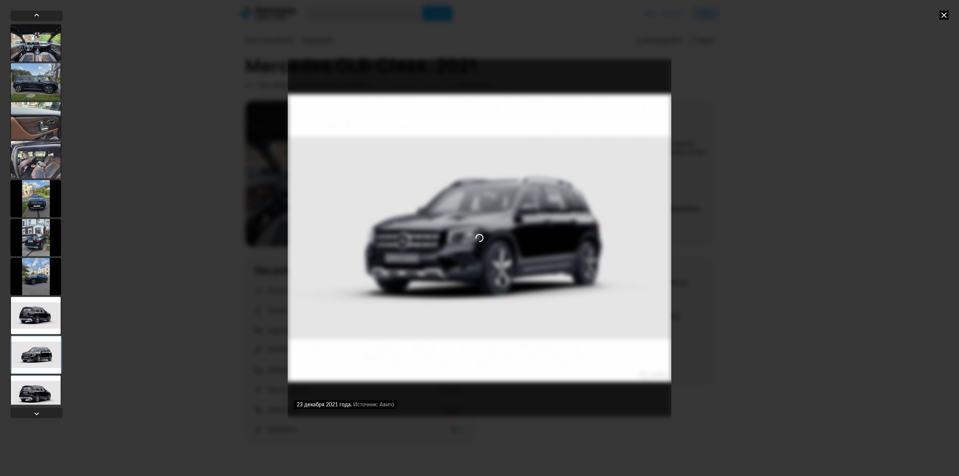
click at [40, 315] on div at bounding box center [35, 315] width 51 height 37
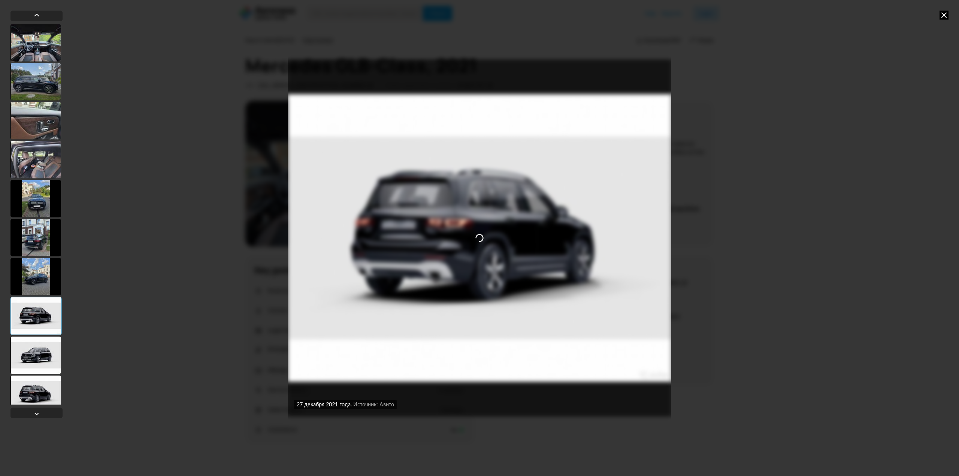
click at [42, 54] on div at bounding box center [35, 42] width 51 height 37
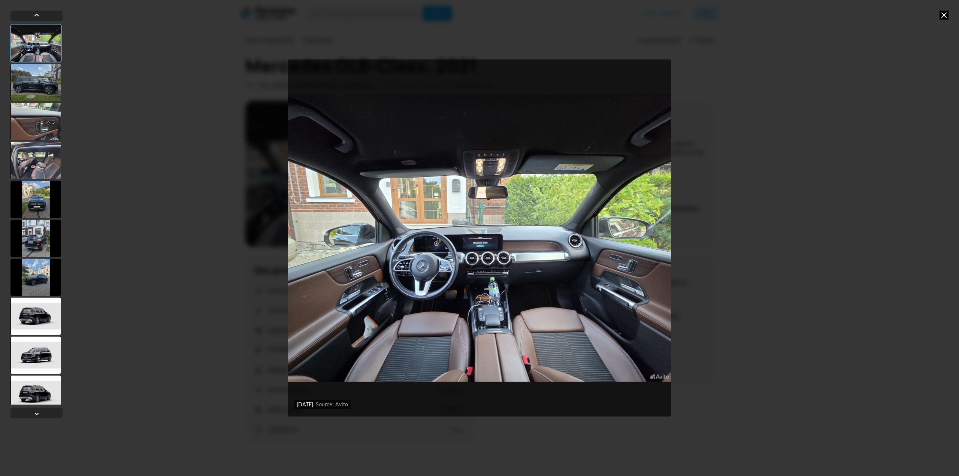
click at [727, 142] on div "[DATE] Source: Avito [DATE] Source: Avito 17 сентября 2025 года Источник: Авито…" at bounding box center [479, 238] width 959 height 476
click at [945, 17] on icon at bounding box center [944, 14] width 9 height 9
